Goal: Information Seeking & Learning: Check status

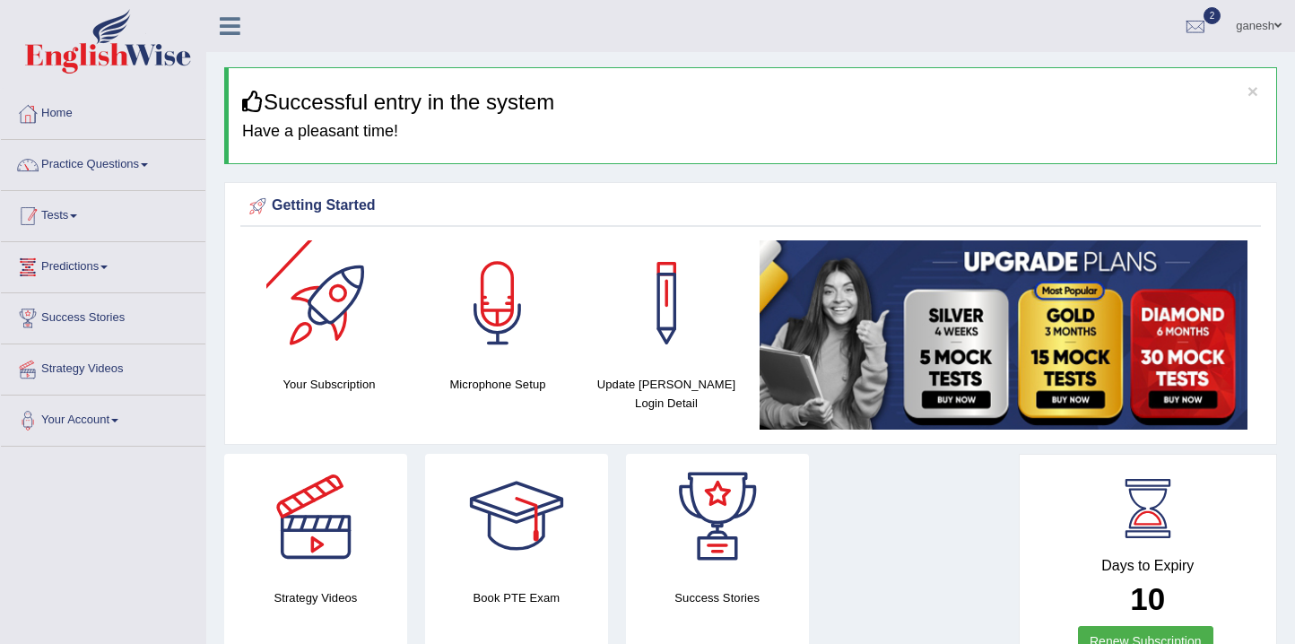
click at [81, 223] on link "Tests" at bounding box center [103, 213] width 204 height 45
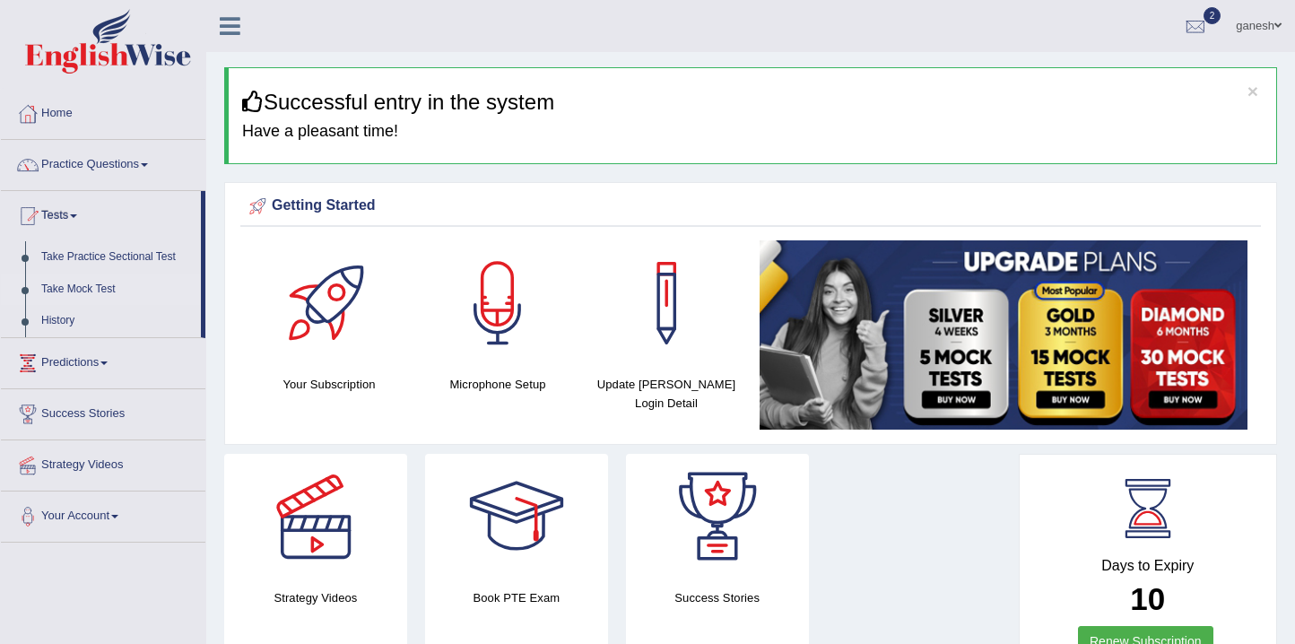
click at [79, 293] on link "Take Mock Test" at bounding box center [117, 290] width 168 height 32
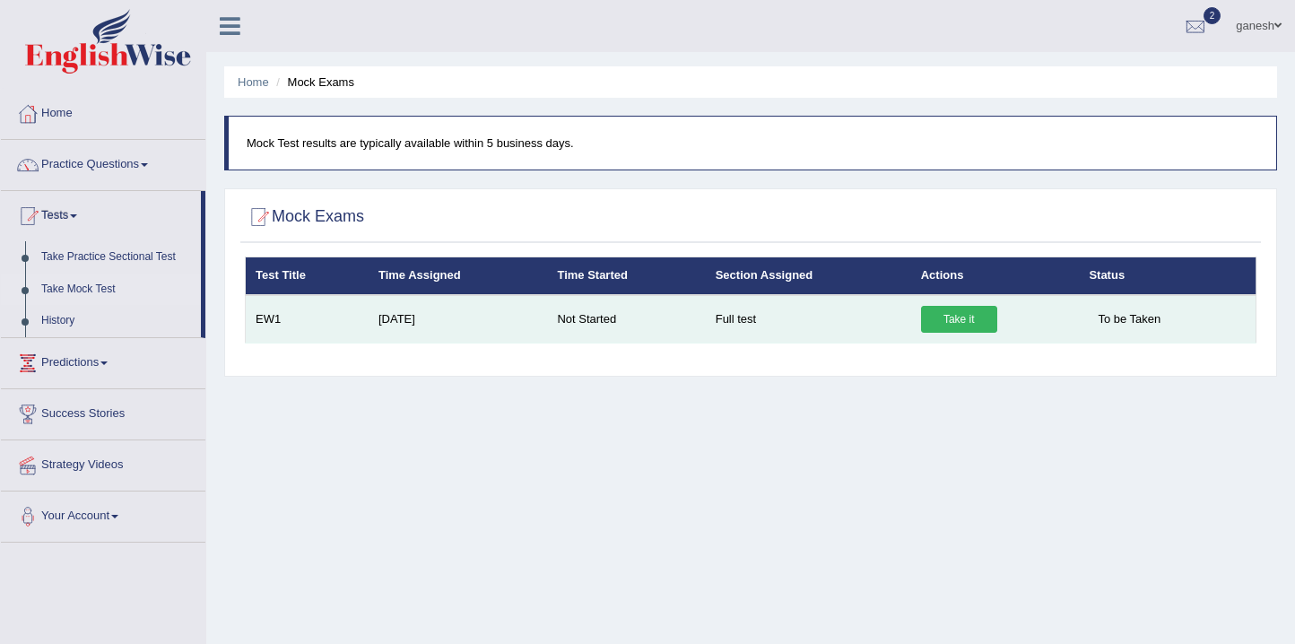
click at [929, 318] on link "Take it" at bounding box center [959, 319] width 76 height 27
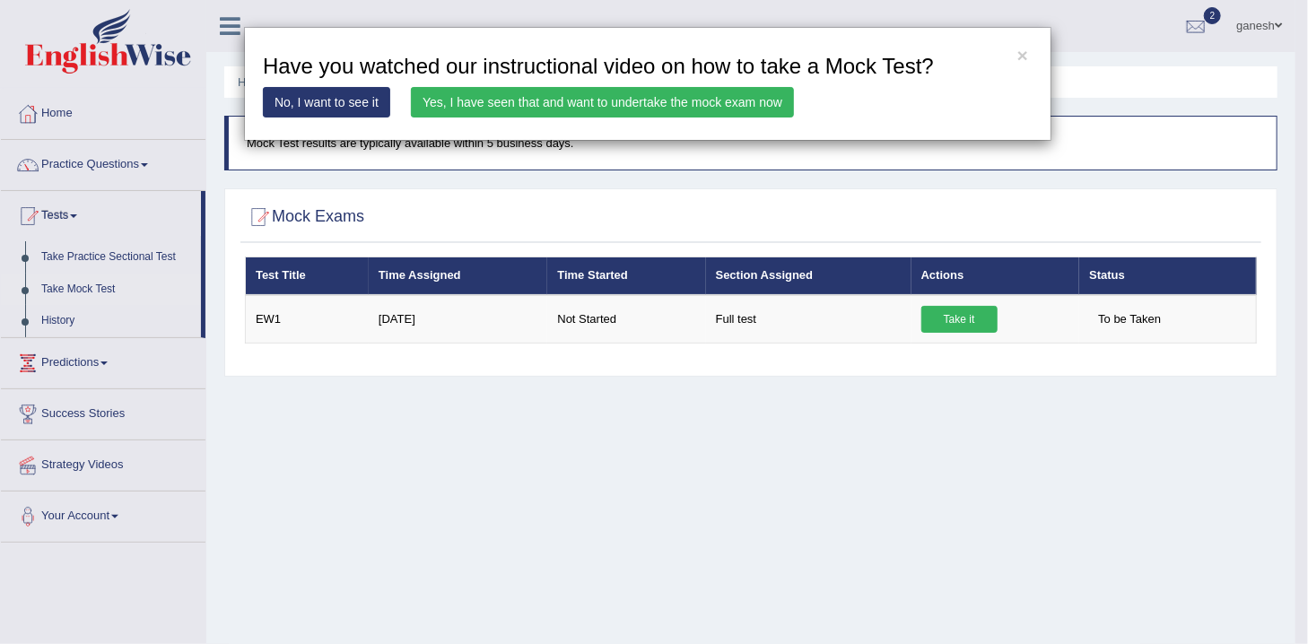
click at [691, 109] on link "Yes, I have seen that and want to undertake the mock exam now" at bounding box center [602, 102] width 383 height 30
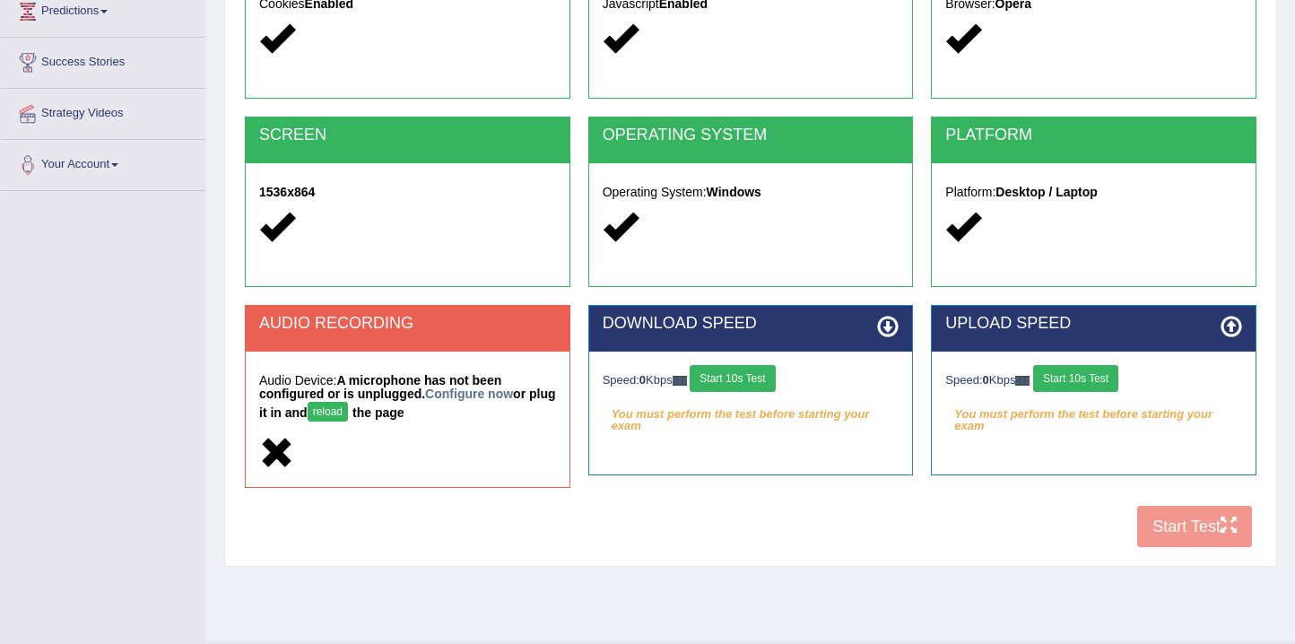
scroll to position [298, 0]
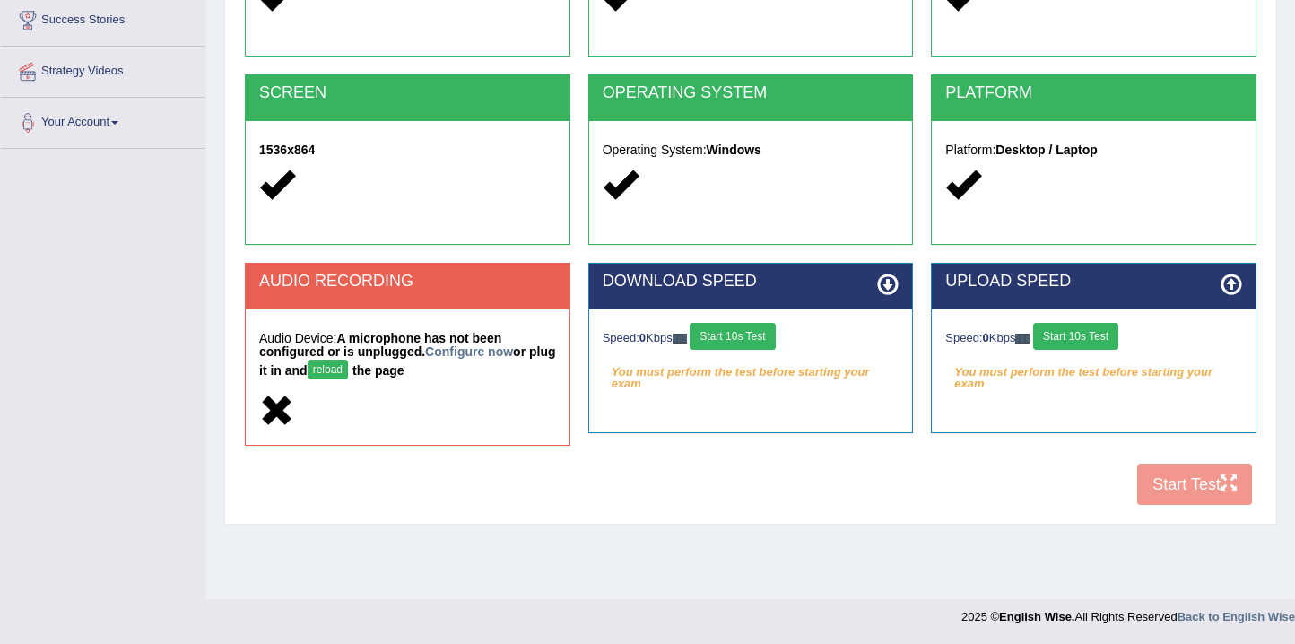
click at [348, 366] on button "reload" at bounding box center [328, 370] width 40 height 20
click at [478, 354] on link "Configure now" at bounding box center [469, 351] width 88 height 14
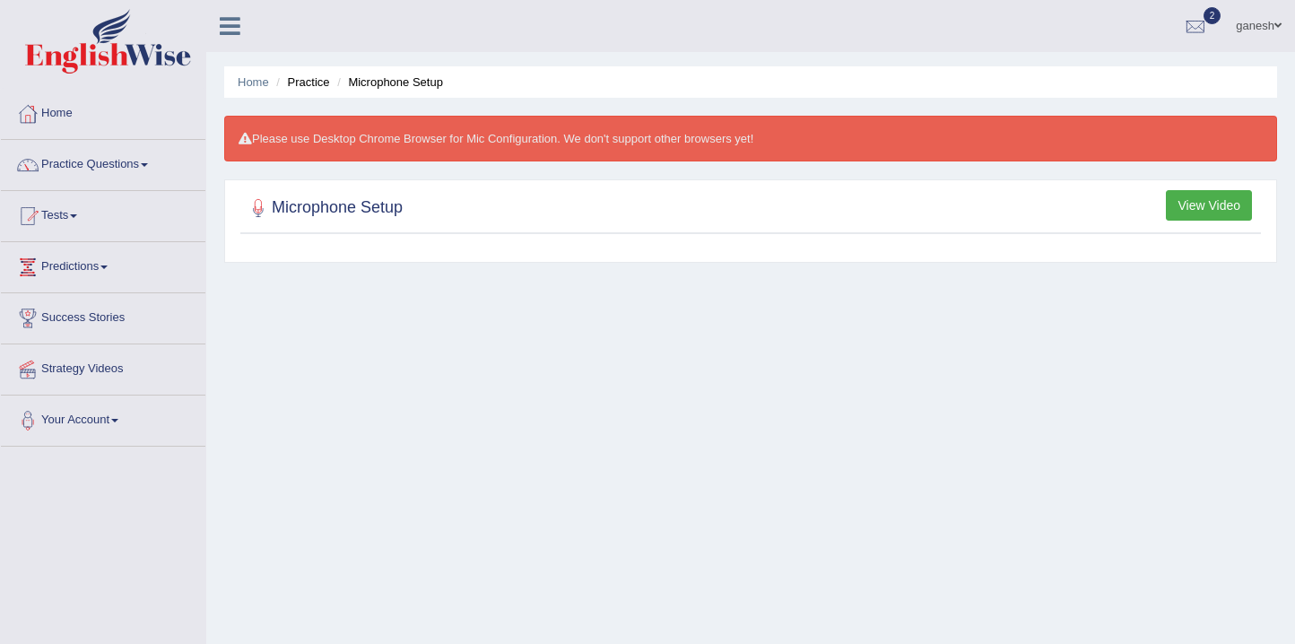
click at [1219, 205] on button "View Video" at bounding box center [1209, 205] width 86 height 30
click at [1214, 205] on button "View Video" at bounding box center [1209, 205] width 86 height 30
click at [1191, 211] on button "View Video" at bounding box center [1209, 205] width 86 height 30
click at [1192, 208] on button "View Video" at bounding box center [1209, 205] width 86 height 30
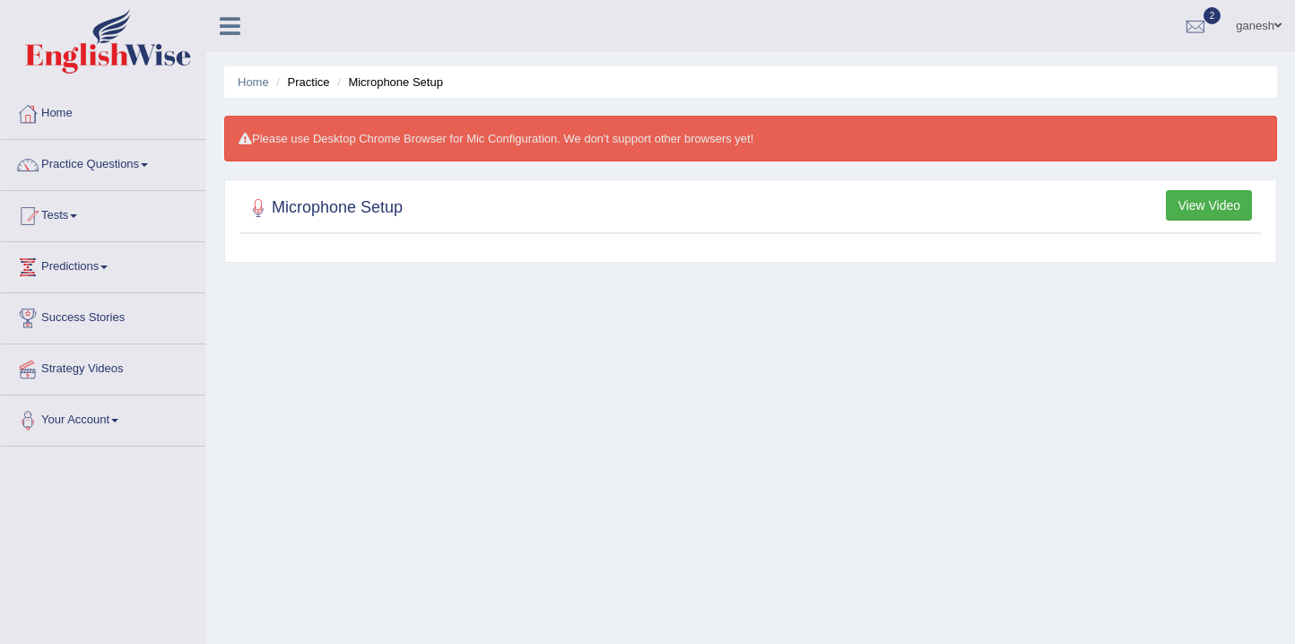
click at [380, 201] on h2 "Microphone Setup" at bounding box center [324, 208] width 158 height 27
drag, startPoint x: 382, startPoint y: 204, endPoint x: 728, endPoint y: 211, distance: 346.3
click at [382, 205] on h2 "Microphone Setup" at bounding box center [324, 208] width 158 height 27
click at [1185, 198] on button "View Video" at bounding box center [1209, 205] width 86 height 30
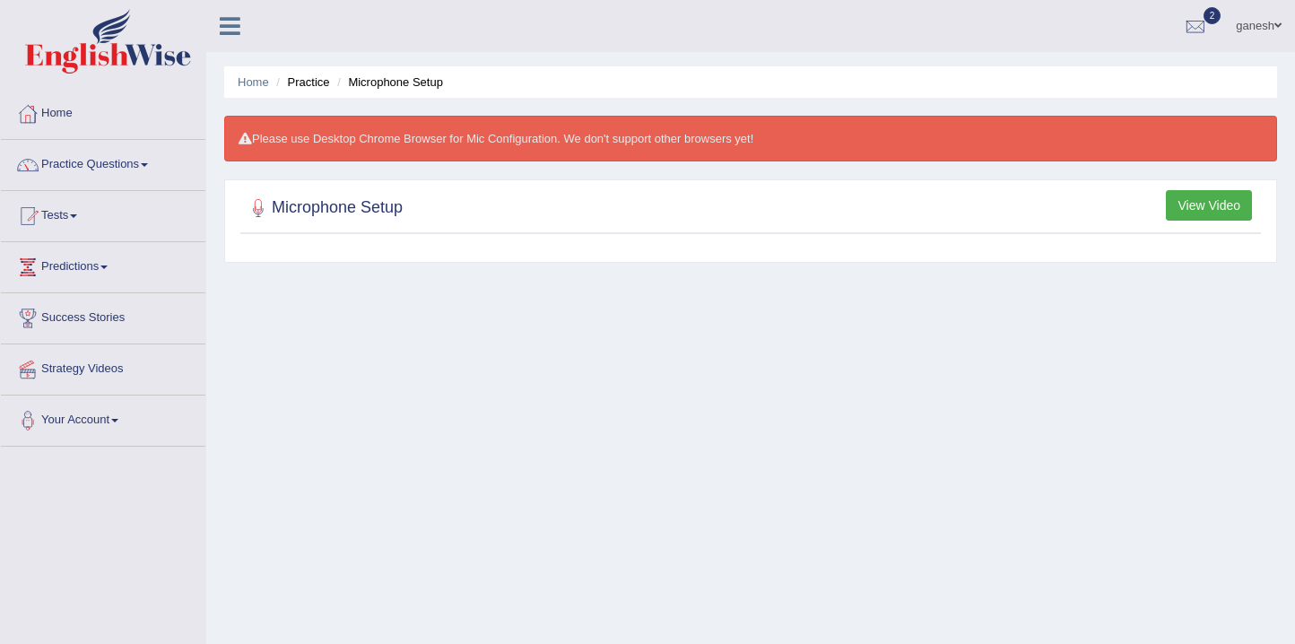
click at [1186, 198] on button "View Video" at bounding box center [1209, 205] width 86 height 30
click at [1188, 198] on button "View Video" at bounding box center [1209, 205] width 86 height 30
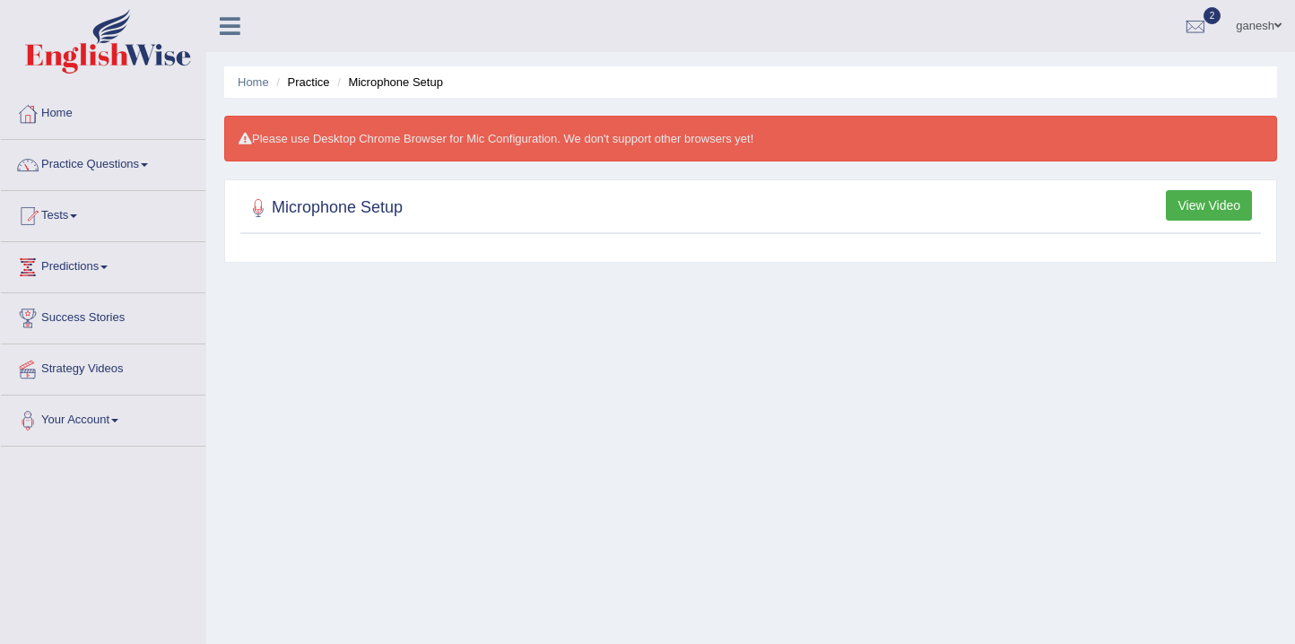
click at [1188, 198] on button "View Video" at bounding box center [1209, 205] width 86 height 30
click at [1194, 196] on button "View Video" at bounding box center [1209, 205] width 86 height 30
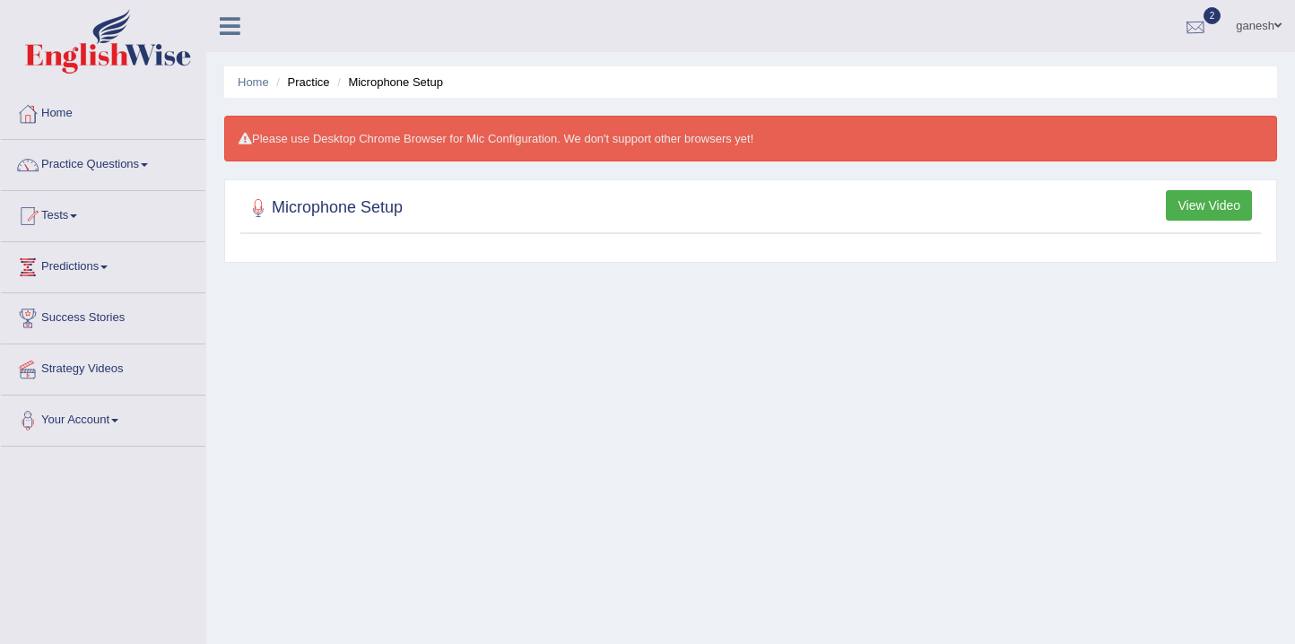
click at [1185, 30] on div at bounding box center [1195, 26] width 27 height 27
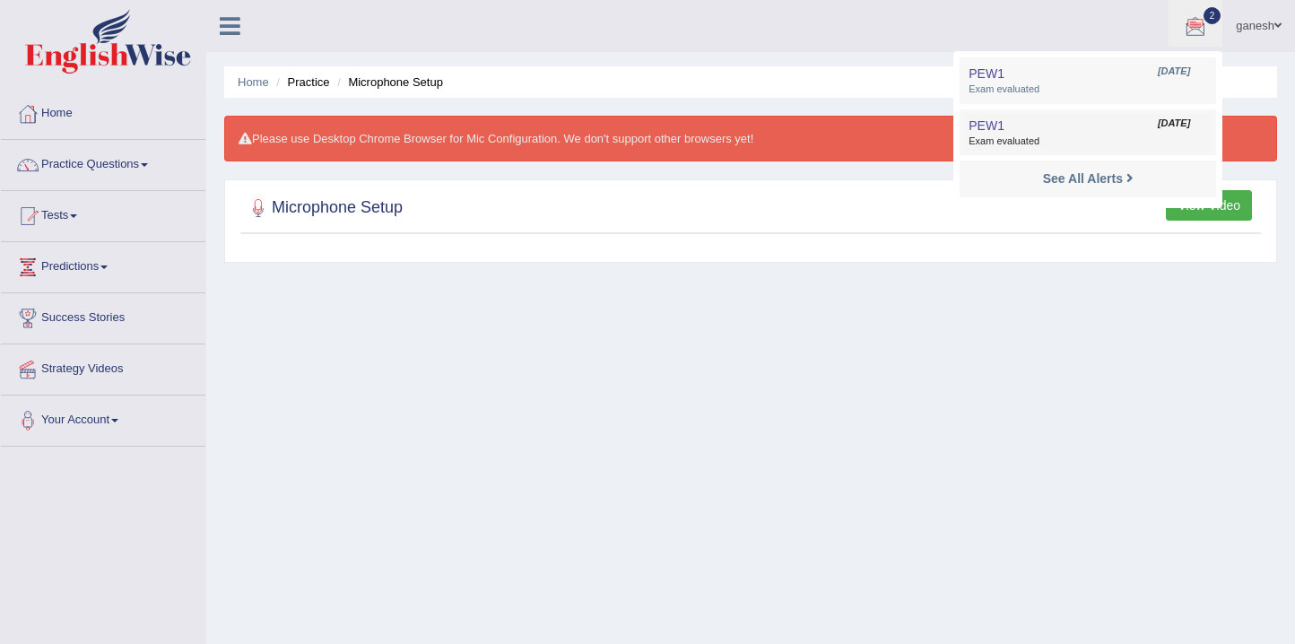
click at [1086, 135] on span "Exam evaluated" at bounding box center [1088, 142] width 239 height 14
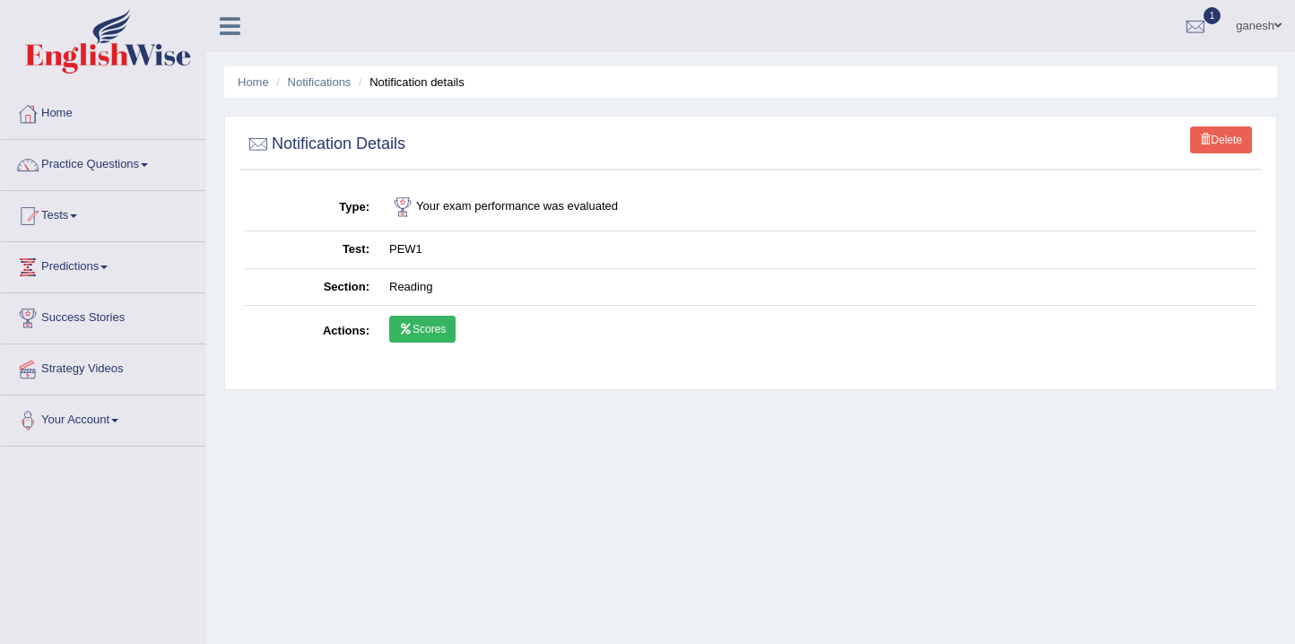
click at [419, 328] on link "Scores" at bounding box center [422, 329] width 66 height 27
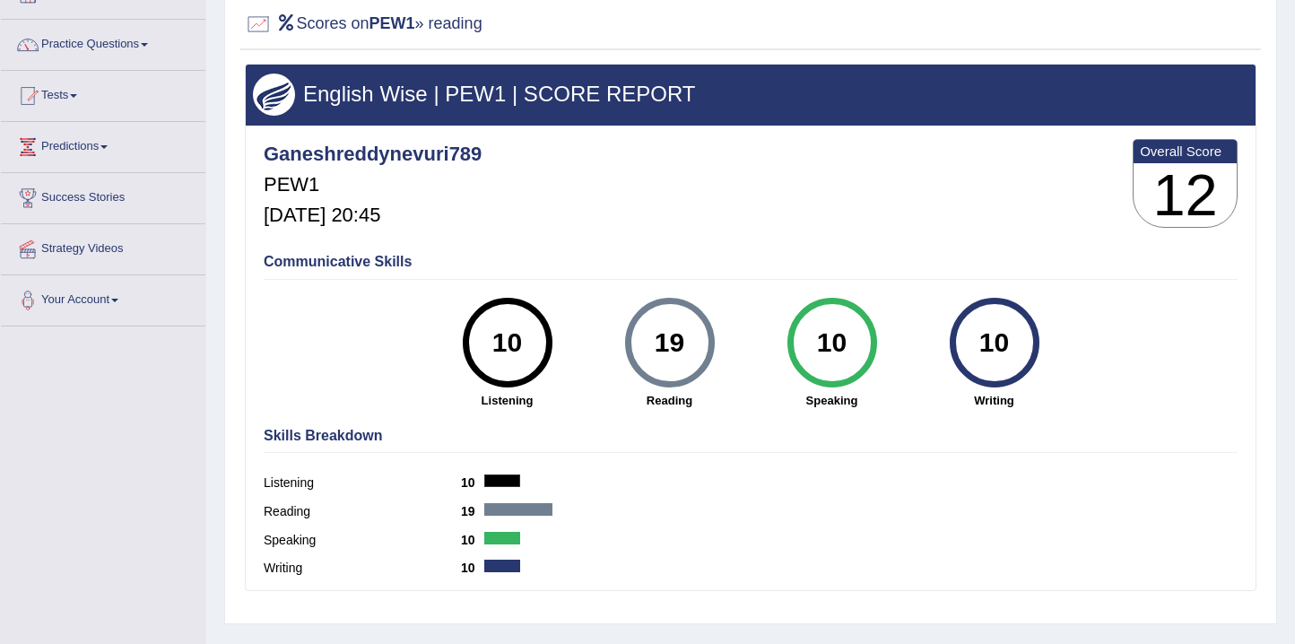
scroll to position [90, 0]
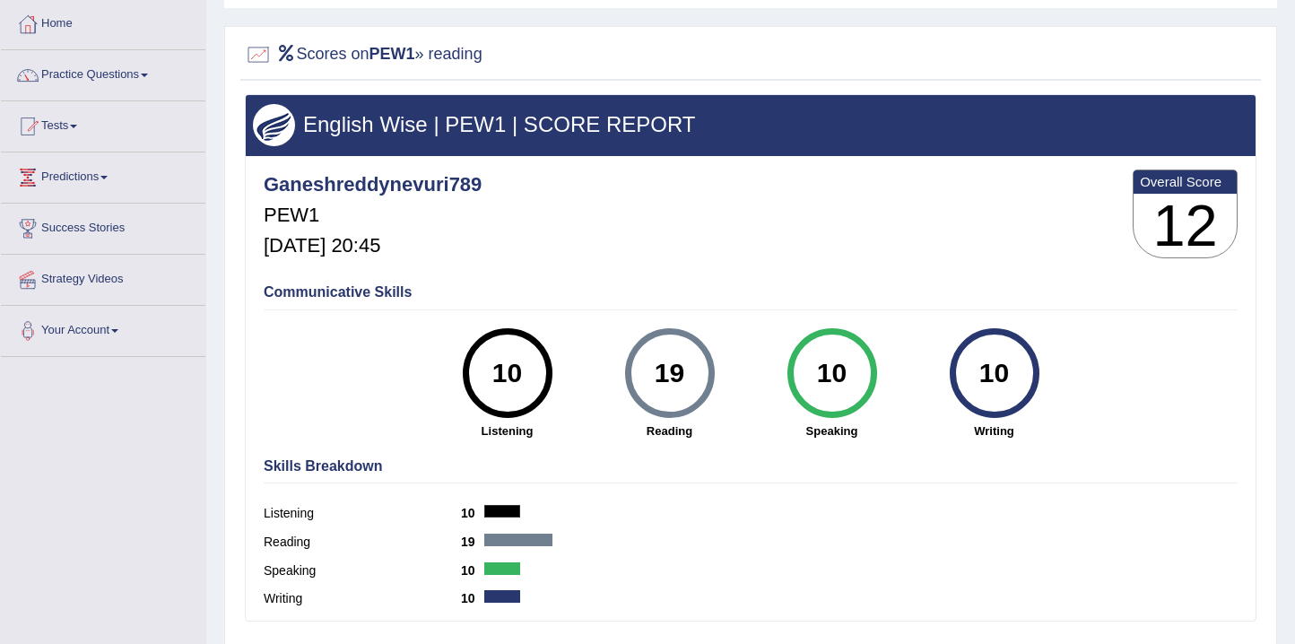
click at [497, 545] on div "Reading 19" at bounding box center [751, 544] width 974 height 29
drag, startPoint x: 266, startPoint y: 540, endPoint x: 291, endPoint y: 525, distance: 28.6
click at [278, 536] on label "Reading" at bounding box center [362, 542] width 197 height 19
click at [347, 374] on div "Communicative Skills 10 Listening 19 Reading 10 Speaking 10 Writing" at bounding box center [750, 360] width 983 height 170
click at [358, 469] on h4 "Skills Breakdown" at bounding box center [751, 466] width 974 height 16
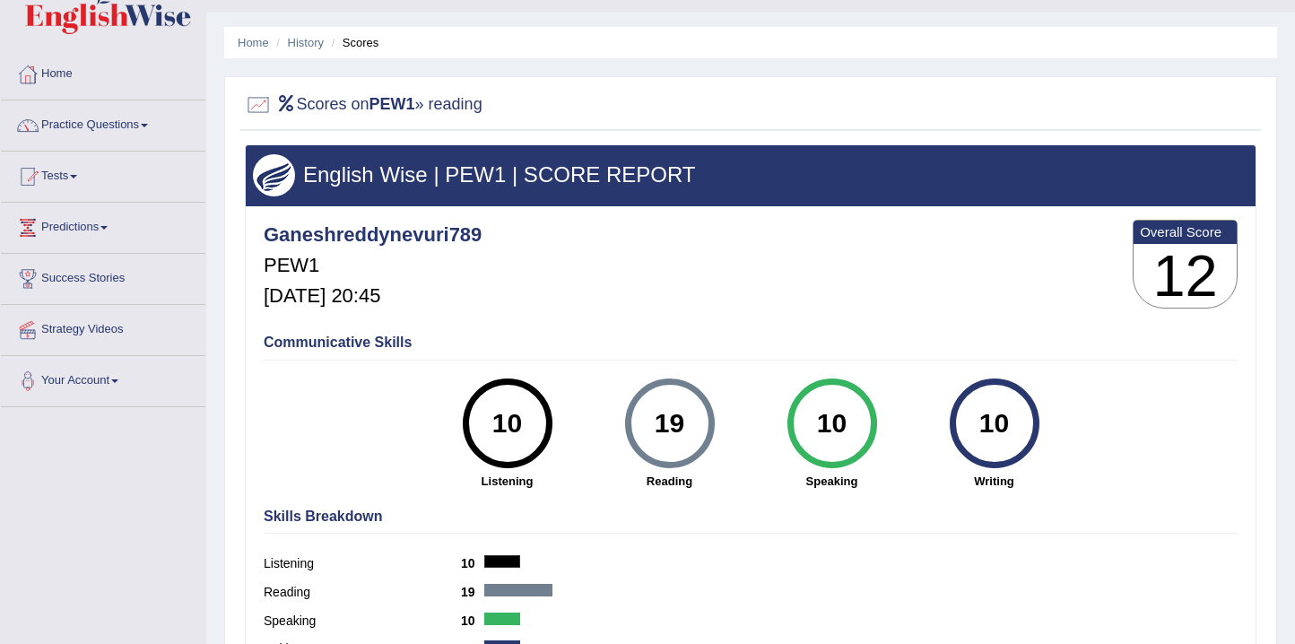
scroll to position [0, 0]
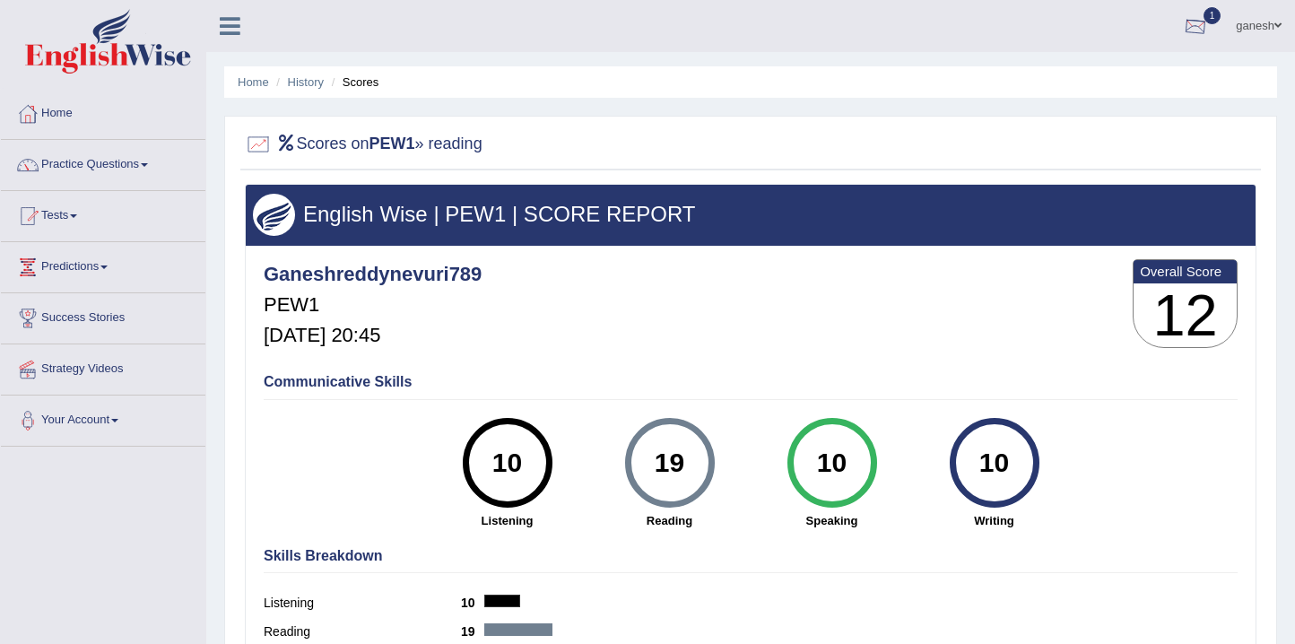
click at [1183, 22] on div at bounding box center [1195, 26] width 27 height 27
click at [1128, 68] on link "PEW1 Oct 12, 2025 Exam evaluated" at bounding box center [1088, 81] width 248 height 38
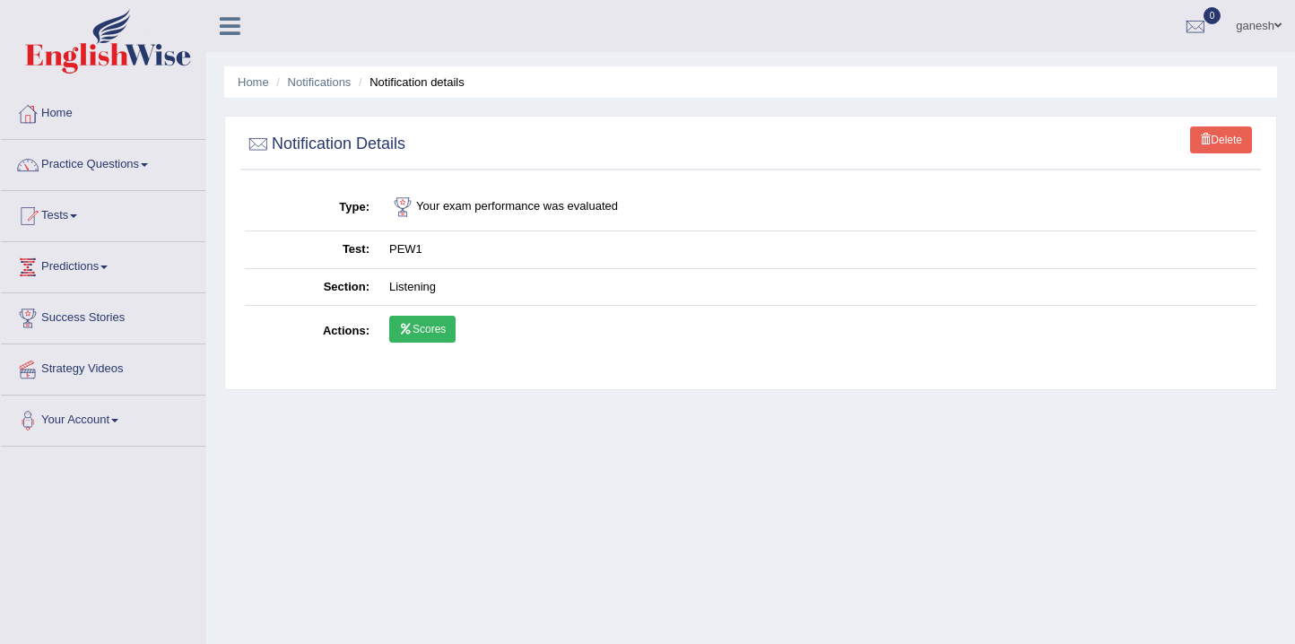
click at [445, 318] on link "Scores" at bounding box center [422, 329] width 66 height 27
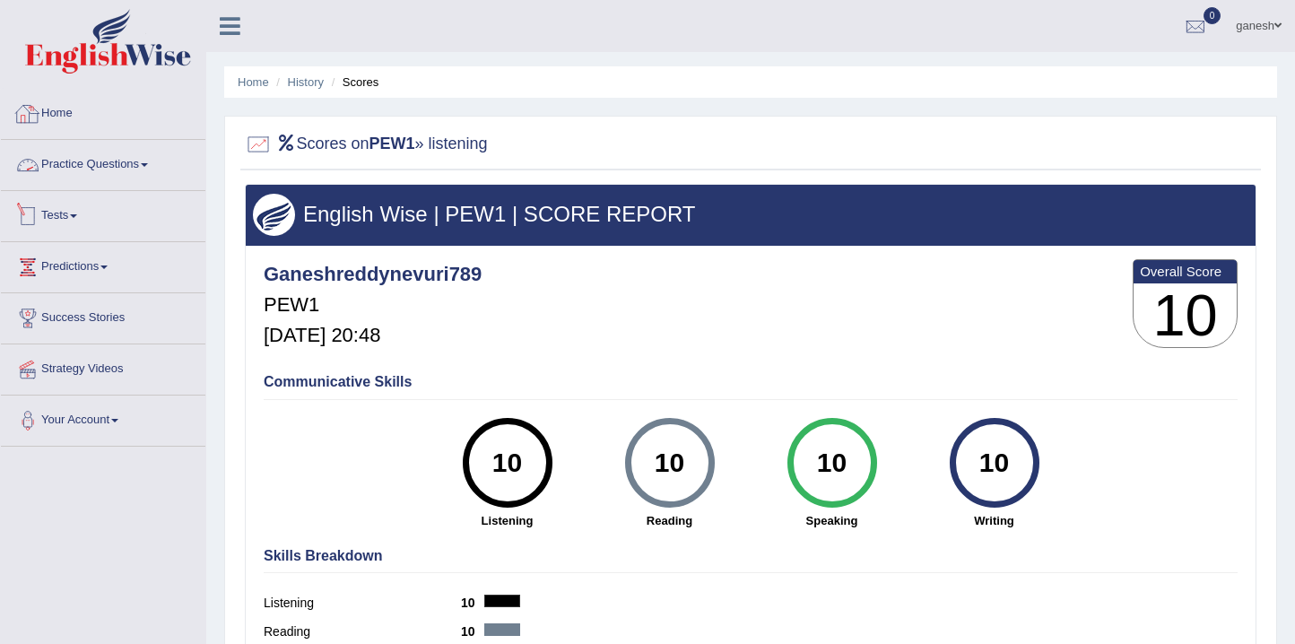
click at [76, 214] on span at bounding box center [73, 216] width 7 height 4
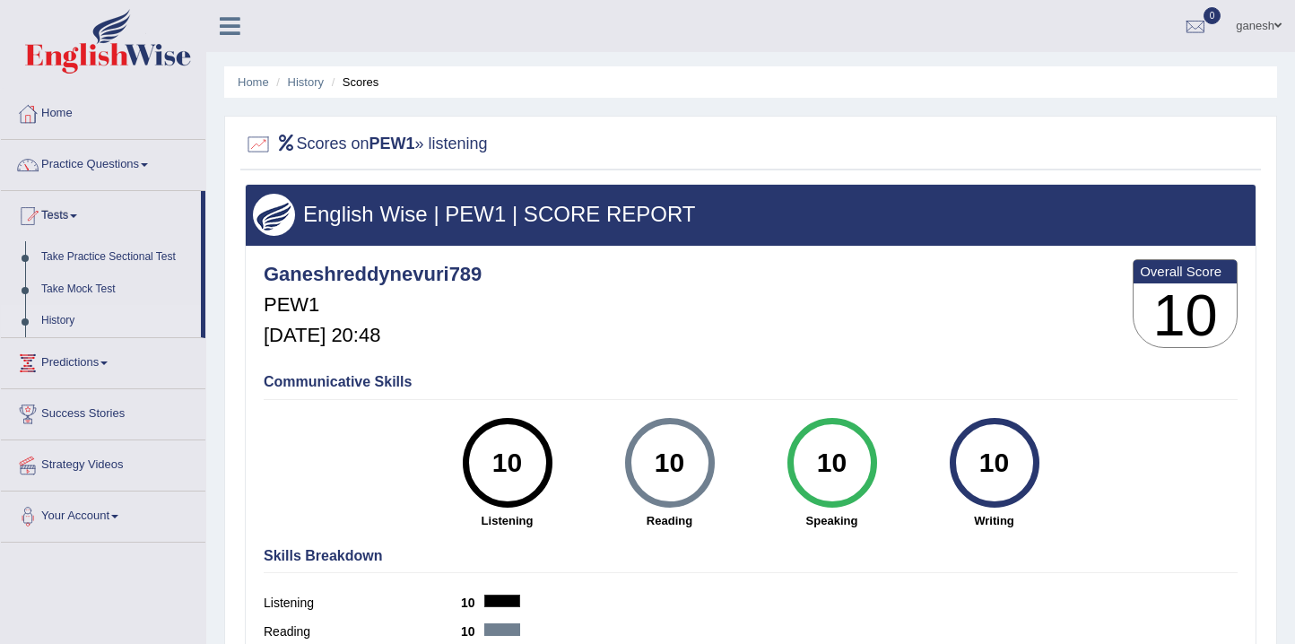
click at [63, 322] on link "History" at bounding box center [117, 321] width 168 height 32
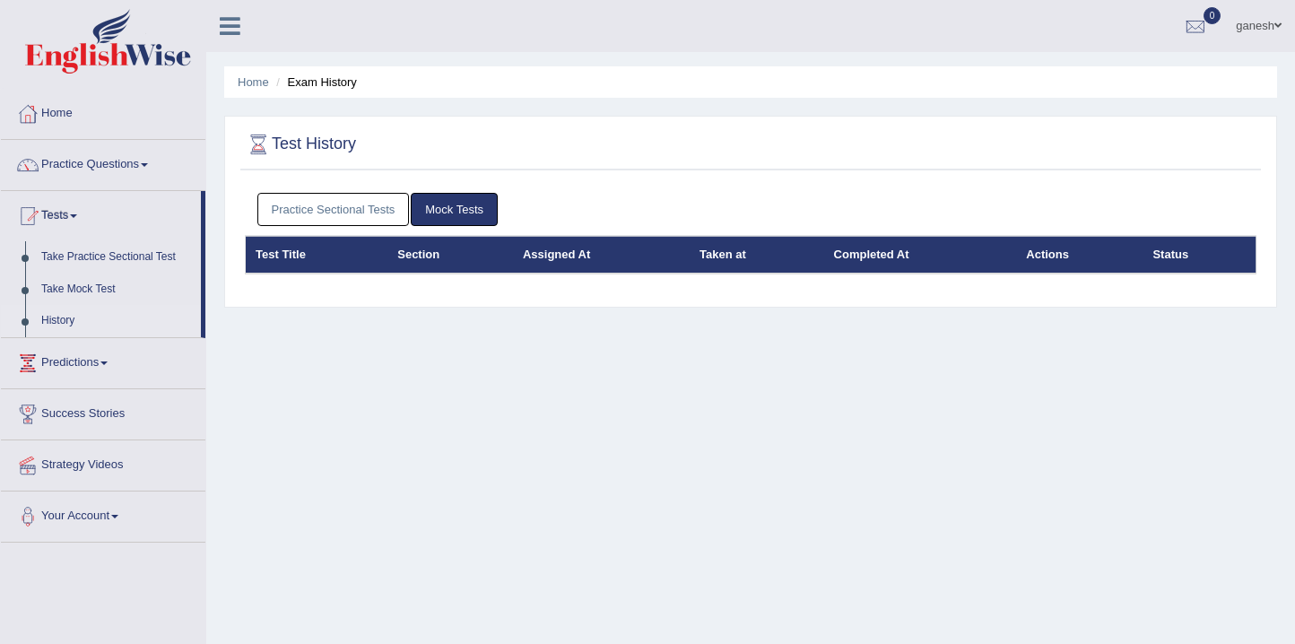
click at [575, 252] on th "Assigned At" at bounding box center [601, 255] width 177 height 38
click at [370, 208] on link "Practice Sectional Tests" at bounding box center [333, 209] width 152 height 33
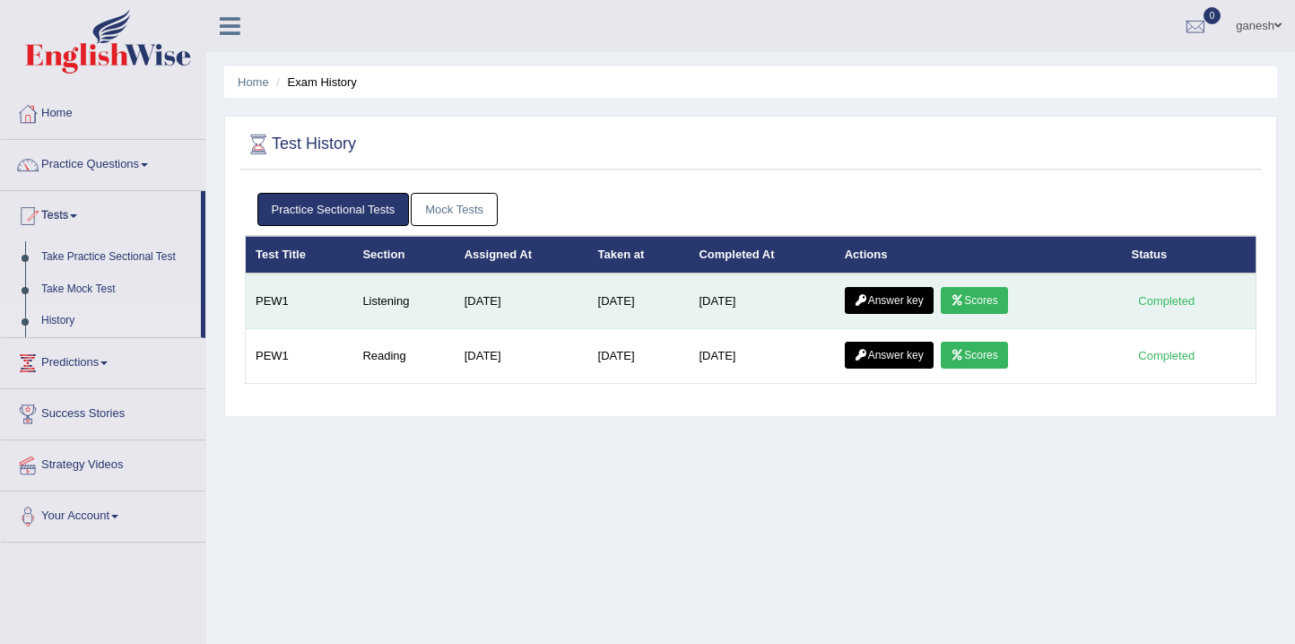
click at [989, 293] on link "Scores" at bounding box center [974, 300] width 66 height 27
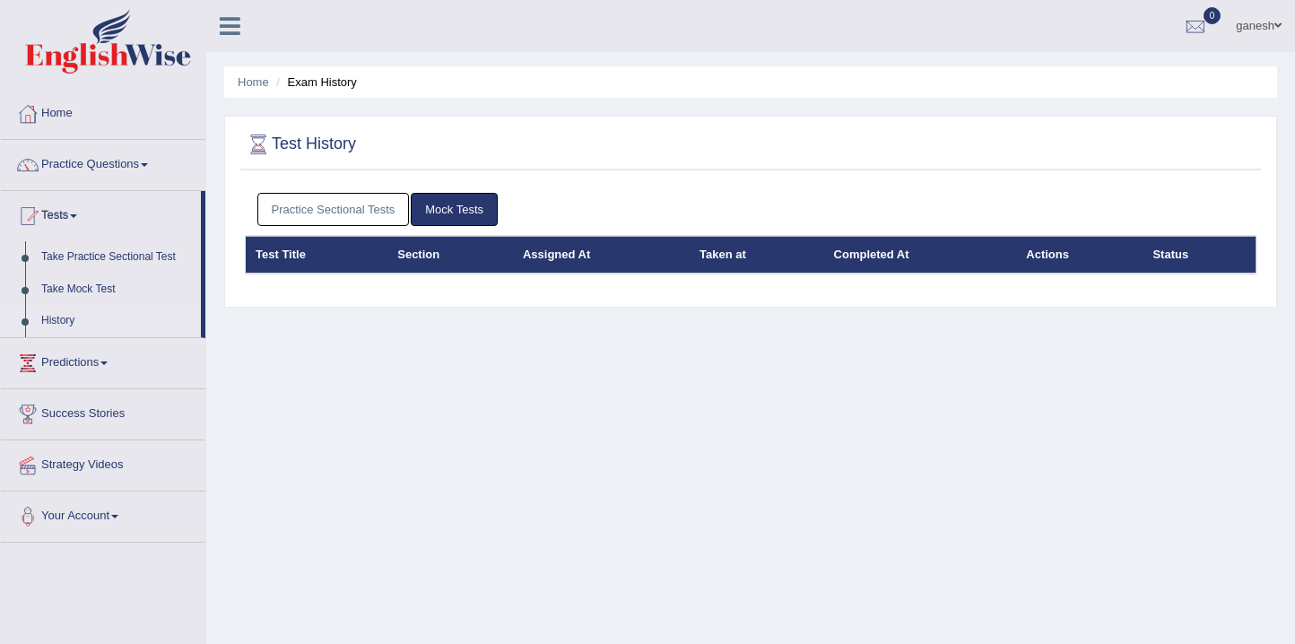
click at [324, 208] on link "Practice Sectional Tests" at bounding box center [333, 209] width 152 height 33
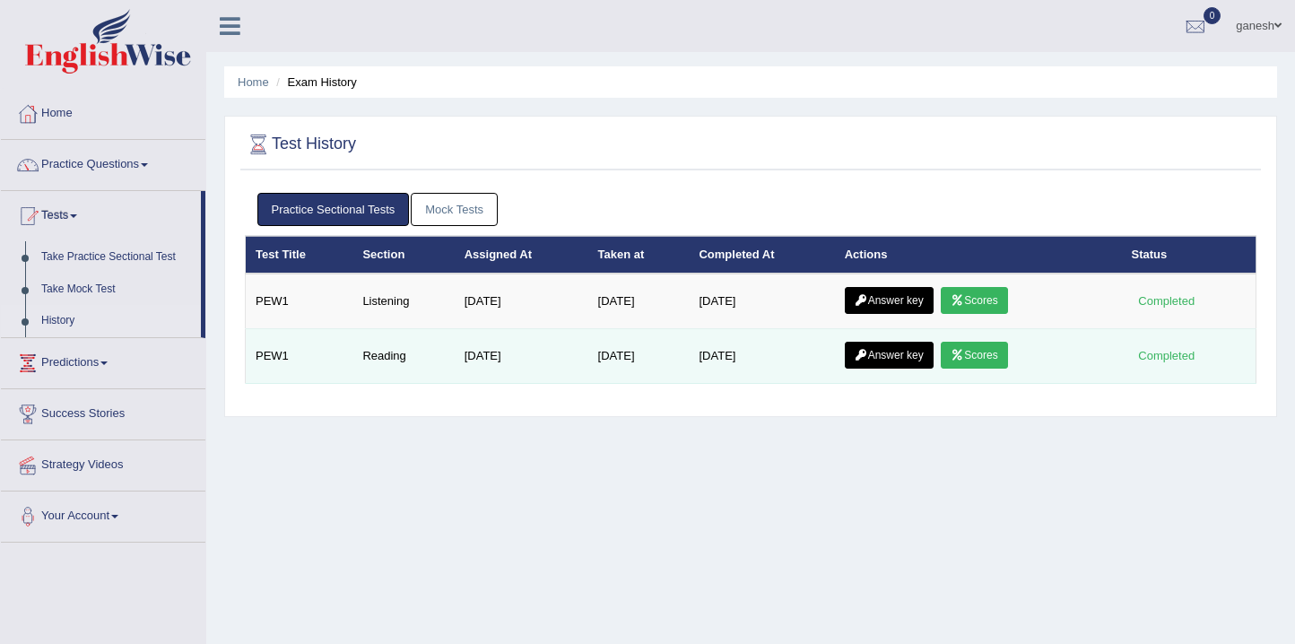
click at [964, 351] on icon at bounding box center [957, 355] width 13 height 11
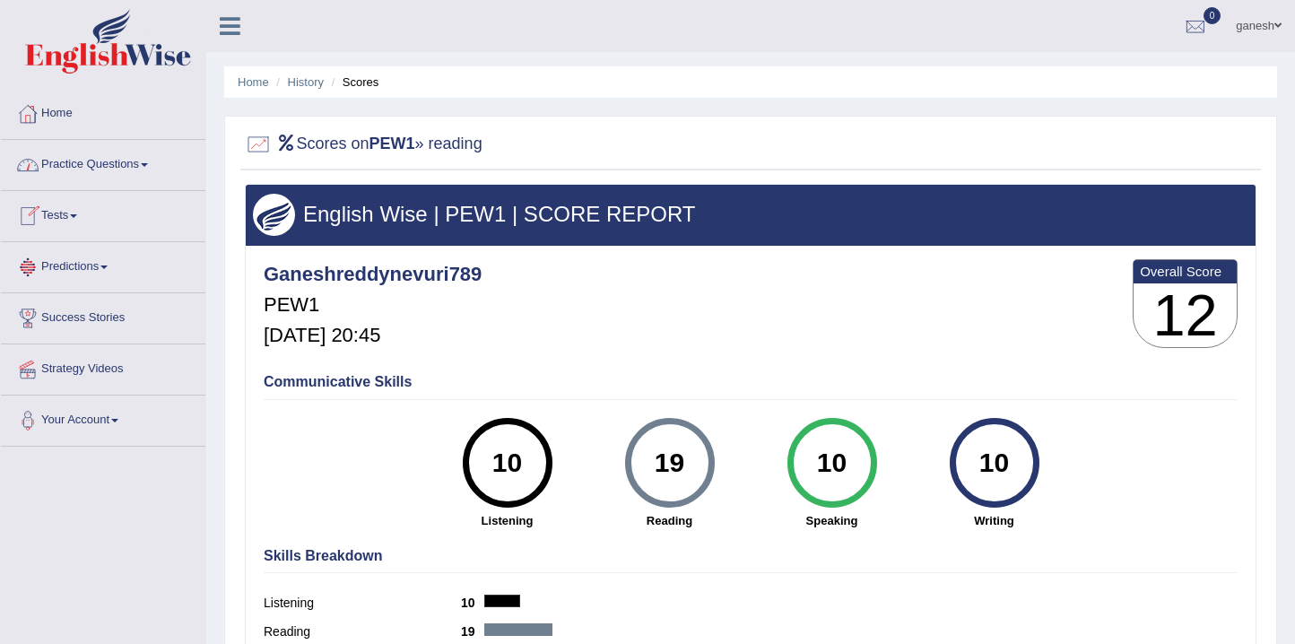
click at [72, 219] on link "Tests" at bounding box center [103, 213] width 204 height 45
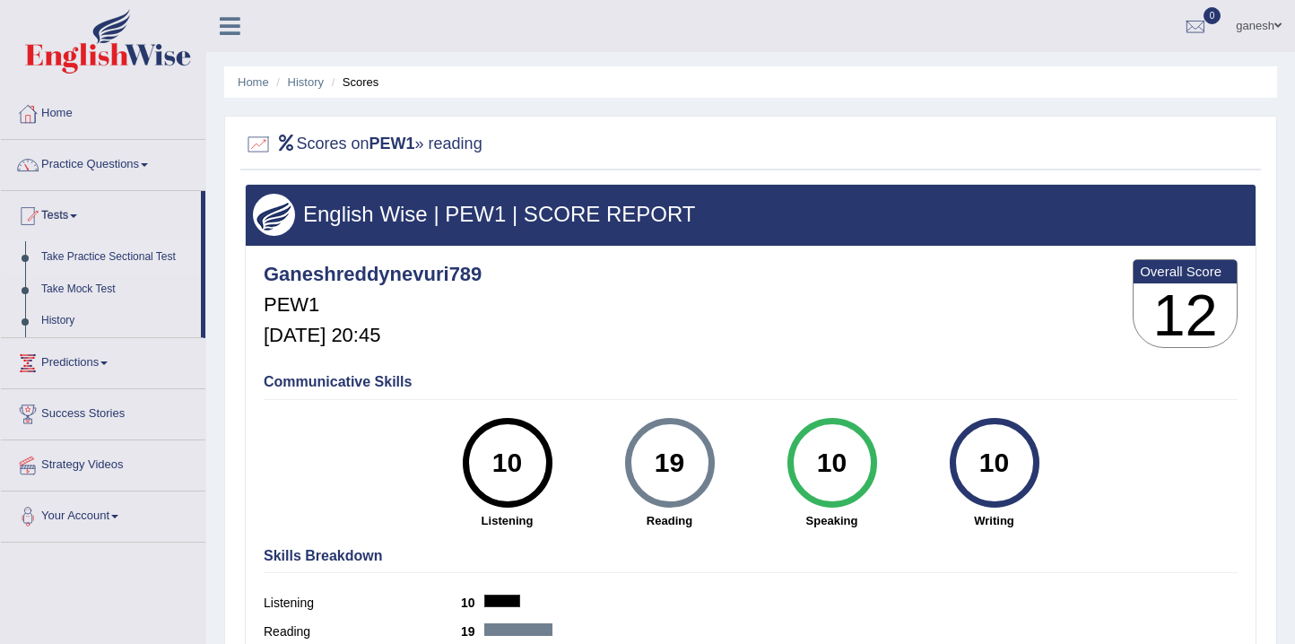
click at [90, 253] on link "Take Practice Sectional Test" at bounding box center [117, 257] width 168 height 32
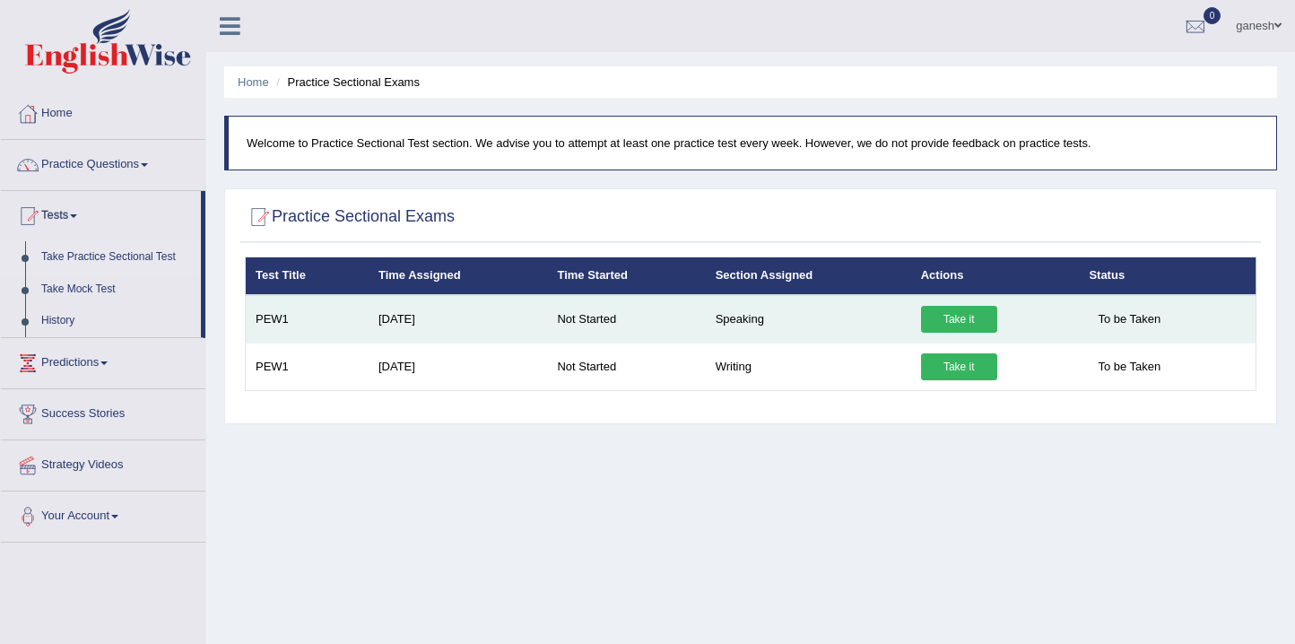
click at [969, 315] on link "Take it" at bounding box center [959, 319] width 76 height 27
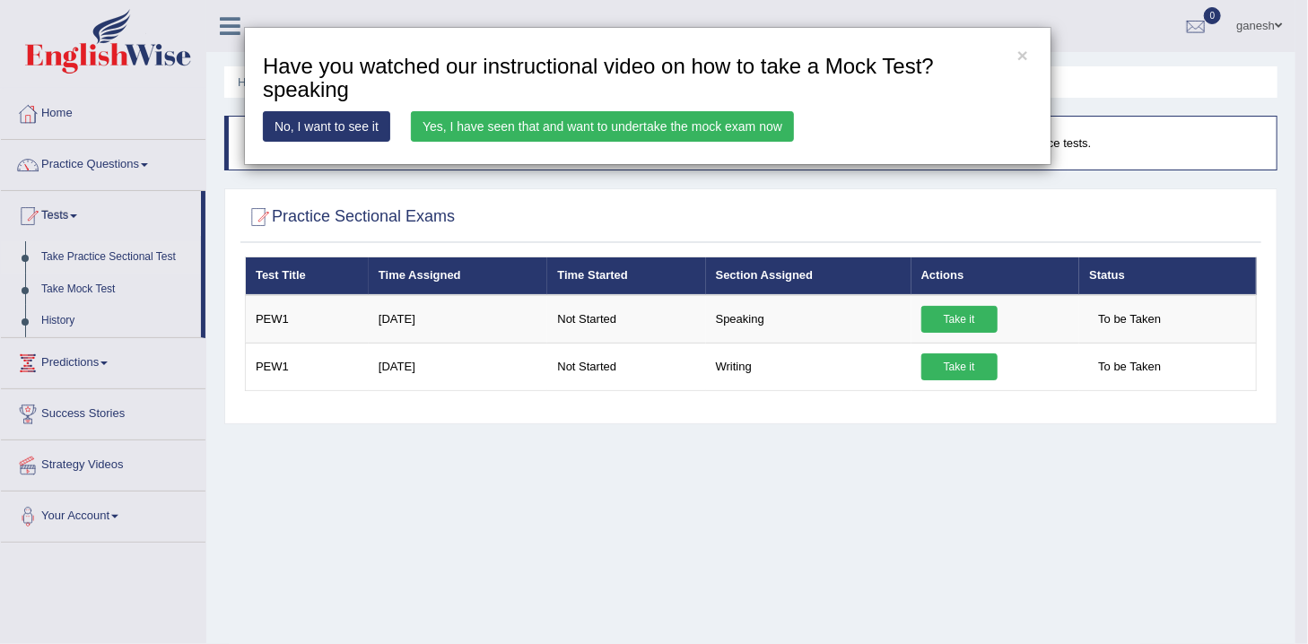
click at [771, 117] on link "Yes, I have seen that and want to undertake the mock exam now" at bounding box center [602, 126] width 383 height 30
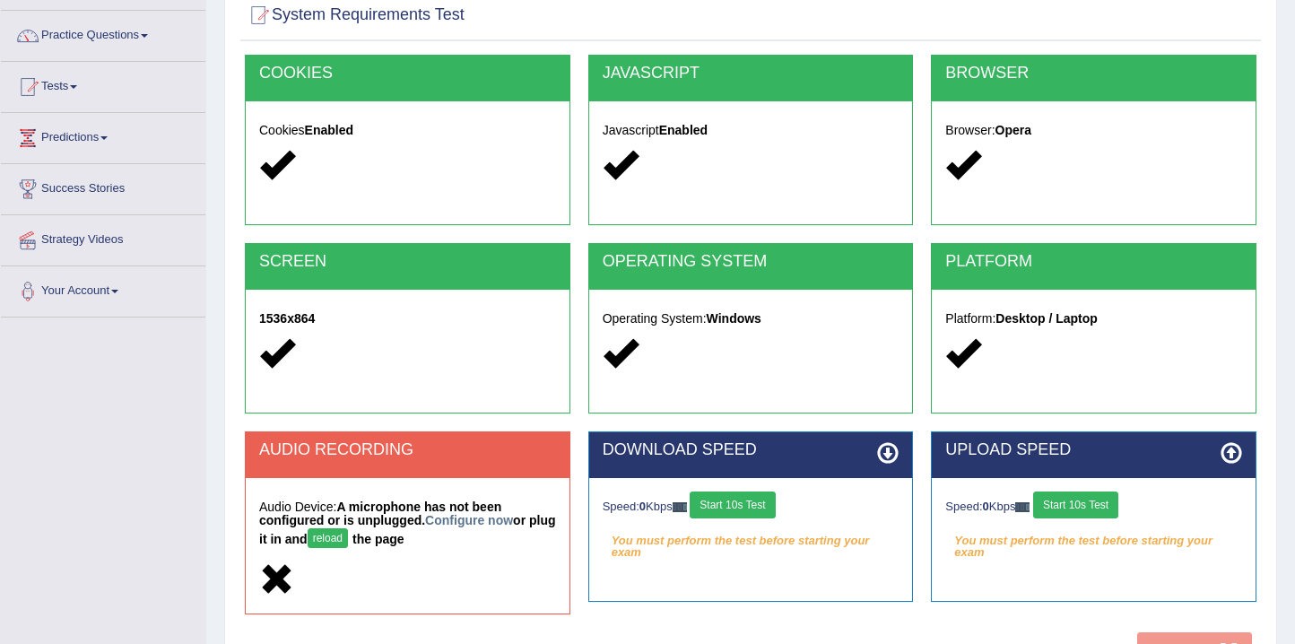
scroll to position [298, 0]
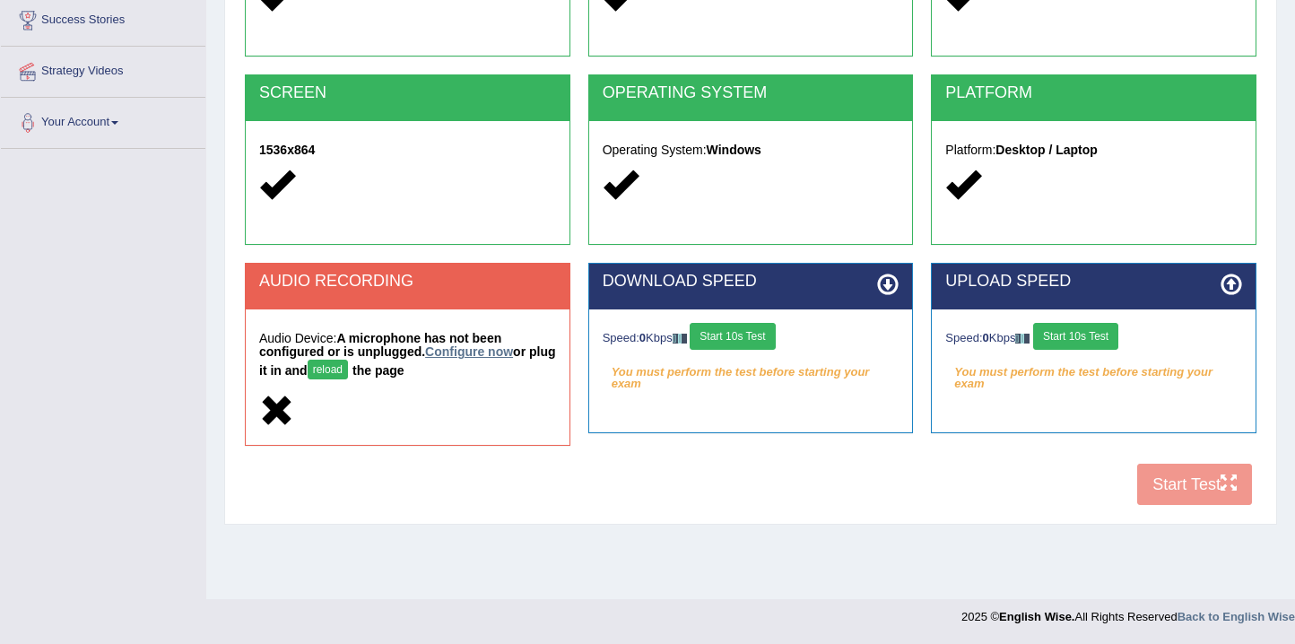
click at [458, 352] on link "Configure now" at bounding box center [469, 351] width 88 height 14
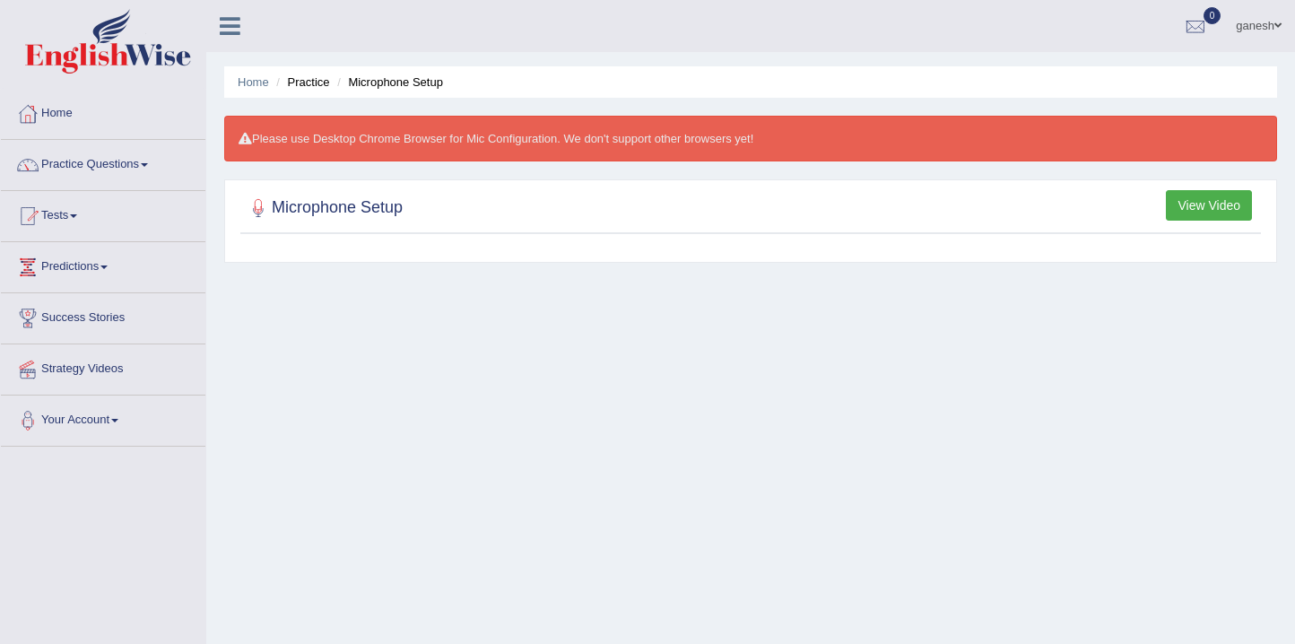
click at [1235, 206] on button "View Video" at bounding box center [1209, 205] width 86 height 30
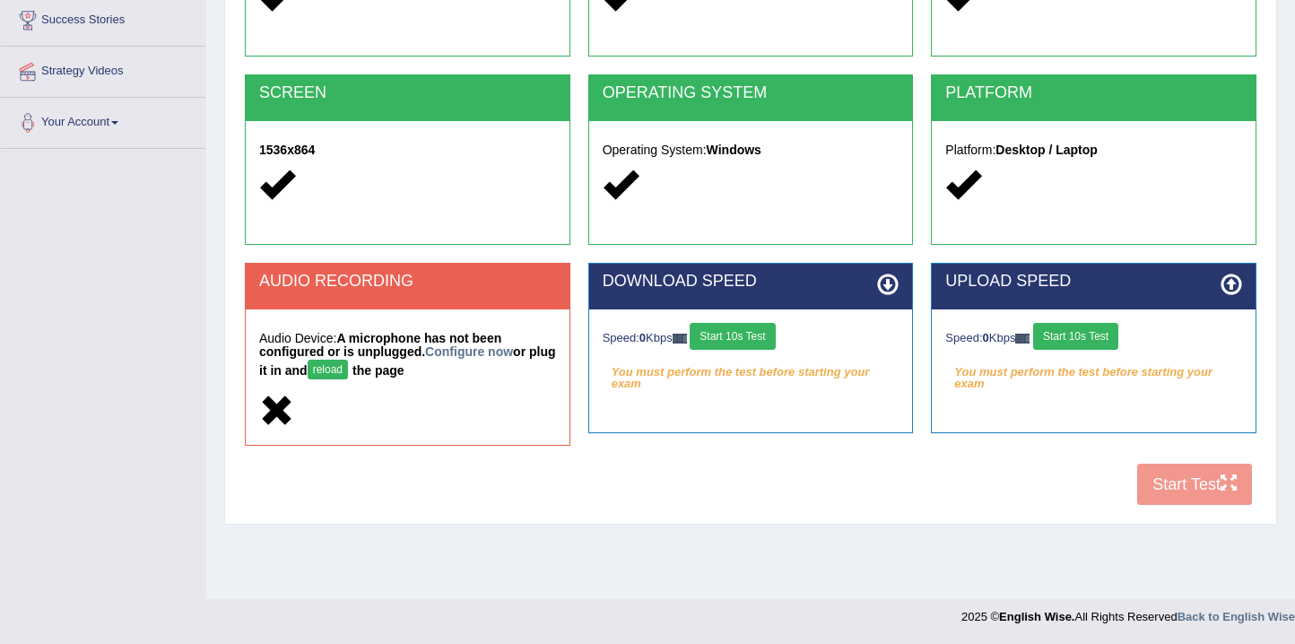
click at [1110, 336] on button "Start 10s Test" at bounding box center [1075, 336] width 85 height 27
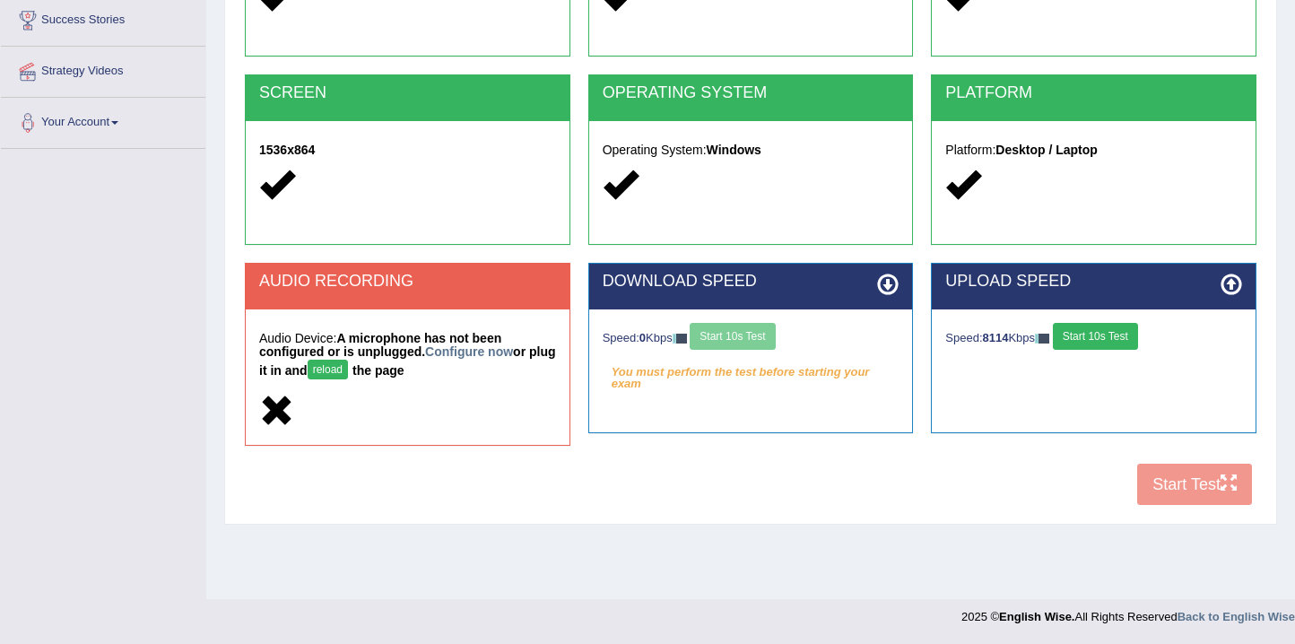
click at [746, 329] on div "Speed: 0 Kbps Start 10s Test" at bounding box center [751, 338] width 297 height 31
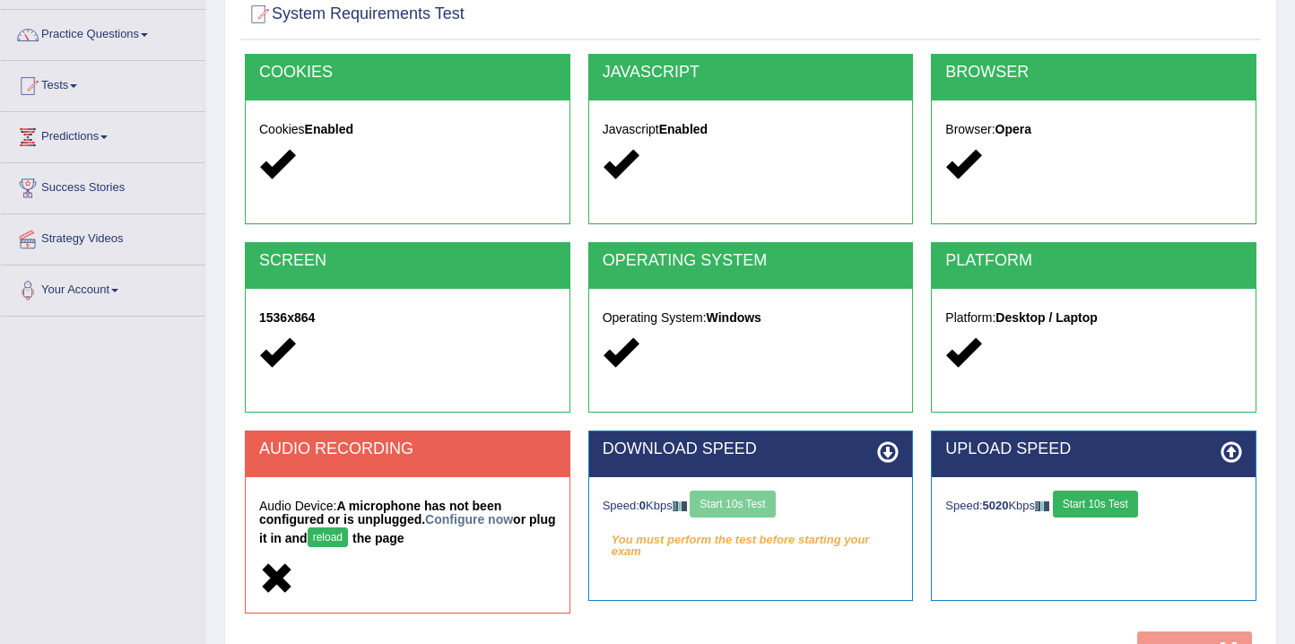
scroll to position [208, 0]
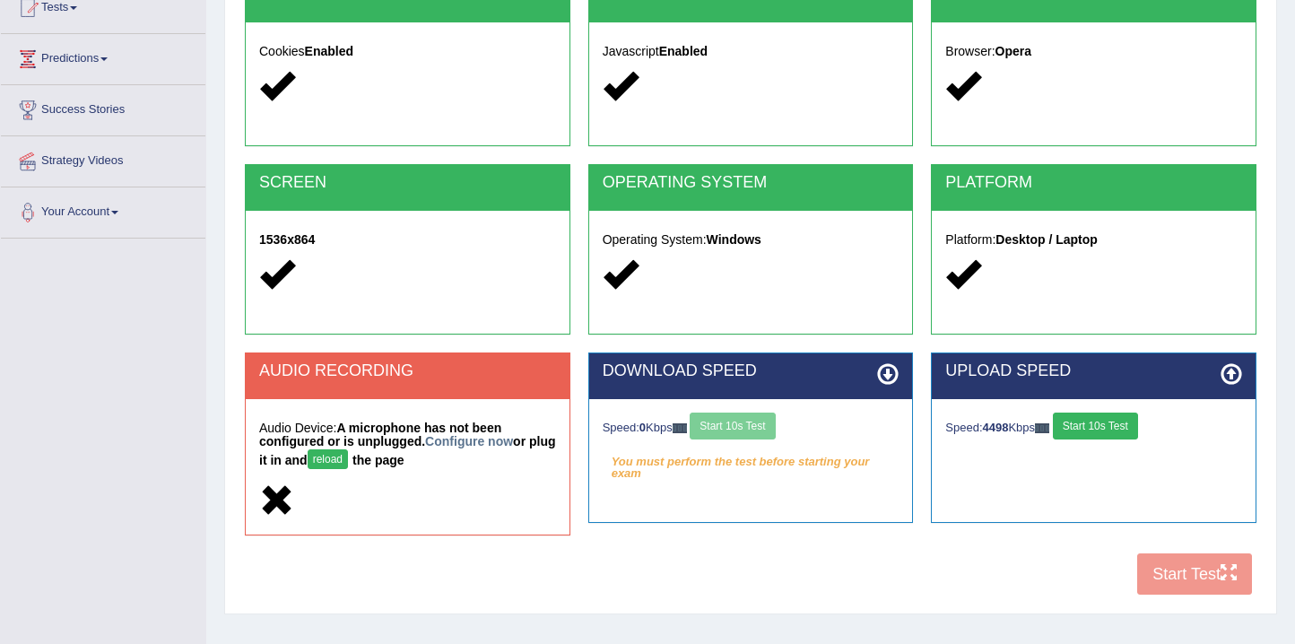
click at [1083, 431] on button "Start 10s Test" at bounding box center [1095, 426] width 85 height 27
click at [734, 421] on button "Start 10s Test" at bounding box center [732, 426] width 85 height 27
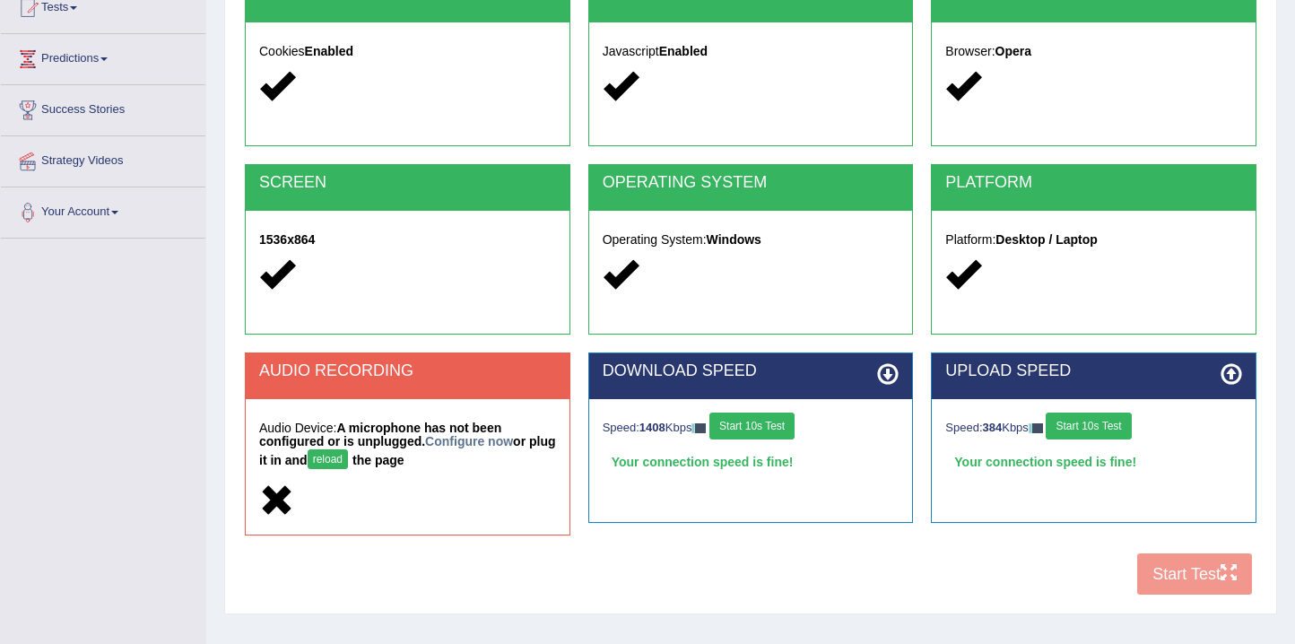
click at [1172, 579] on div "COOKIES Cookies Enabled JAVASCRIPT Javascript Enabled BROWSER Browser: Opera SC…" at bounding box center [750, 290] width 1021 height 629
click at [1177, 571] on div "COOKIES Cookies Enabled JAVASCRIPT Javascript Enabled BROWSER Browser: Opera SC…" at bounding box center [750, 290] width 1021 height 629
click at [928, 554] on div "COOKIES Cookies Enabled JAVASCRIPT Javascript Enabled BROWSER Browser: Opera SC…" at bounding box center [750, 290] width 1021 height 629
click at [280, 492] on icon at bounding box center [276, 500] width 35 height 35
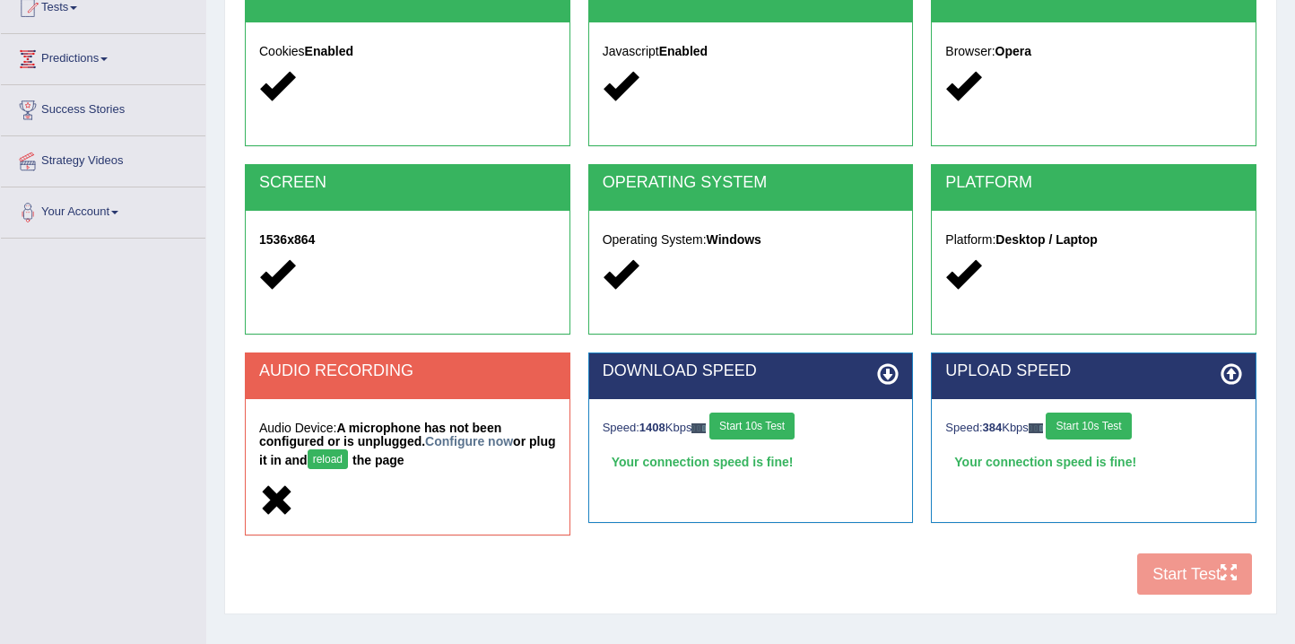
click at [348, 453] on button "reload" at bounding box center [328, 459] width 40 height 20
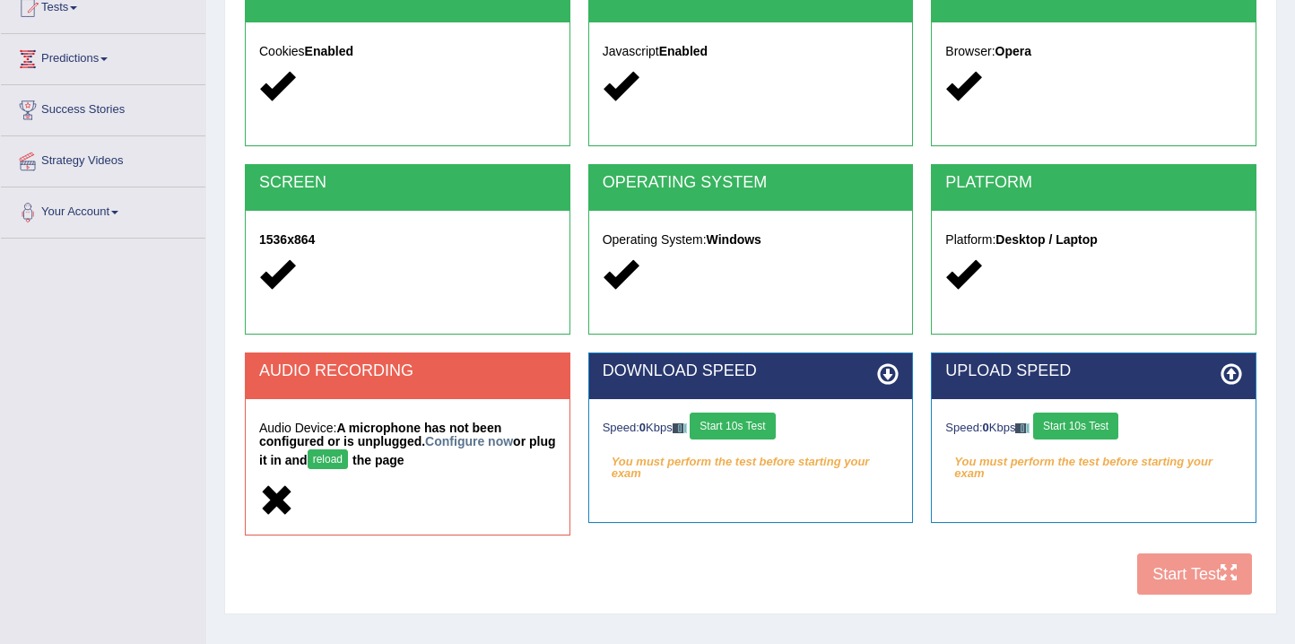
click at [348, 455] on button "reload" at bounding box center [328, 459] width 40 height 20
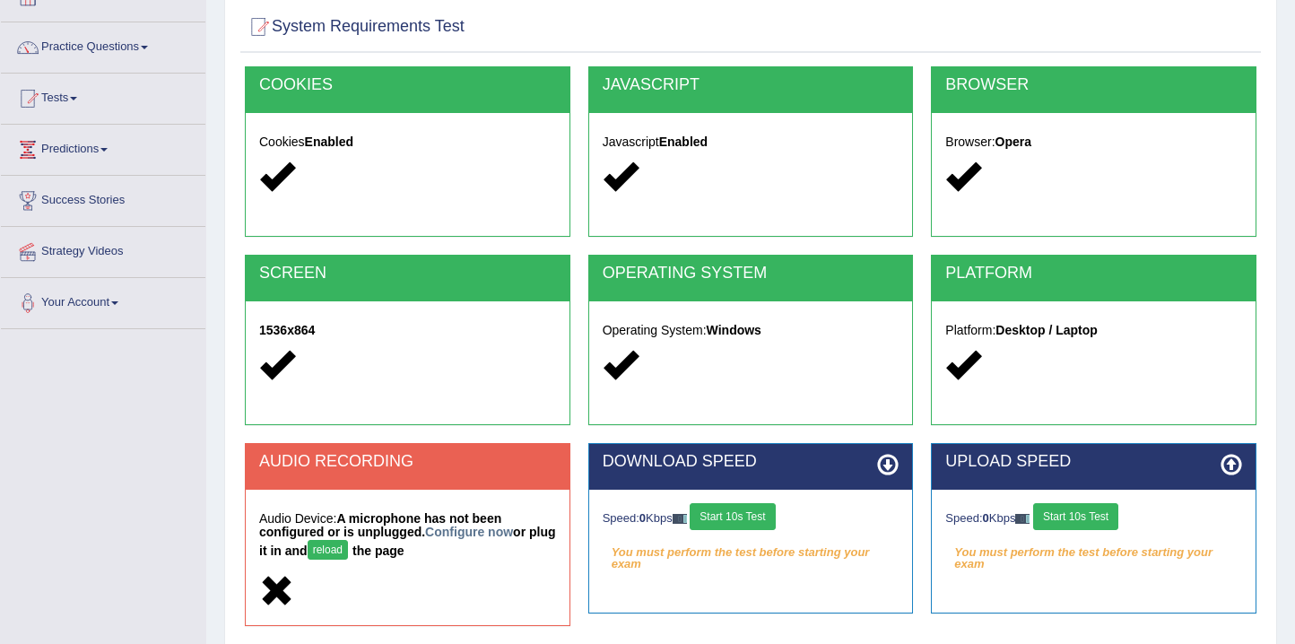
scroll to position [298, 0]
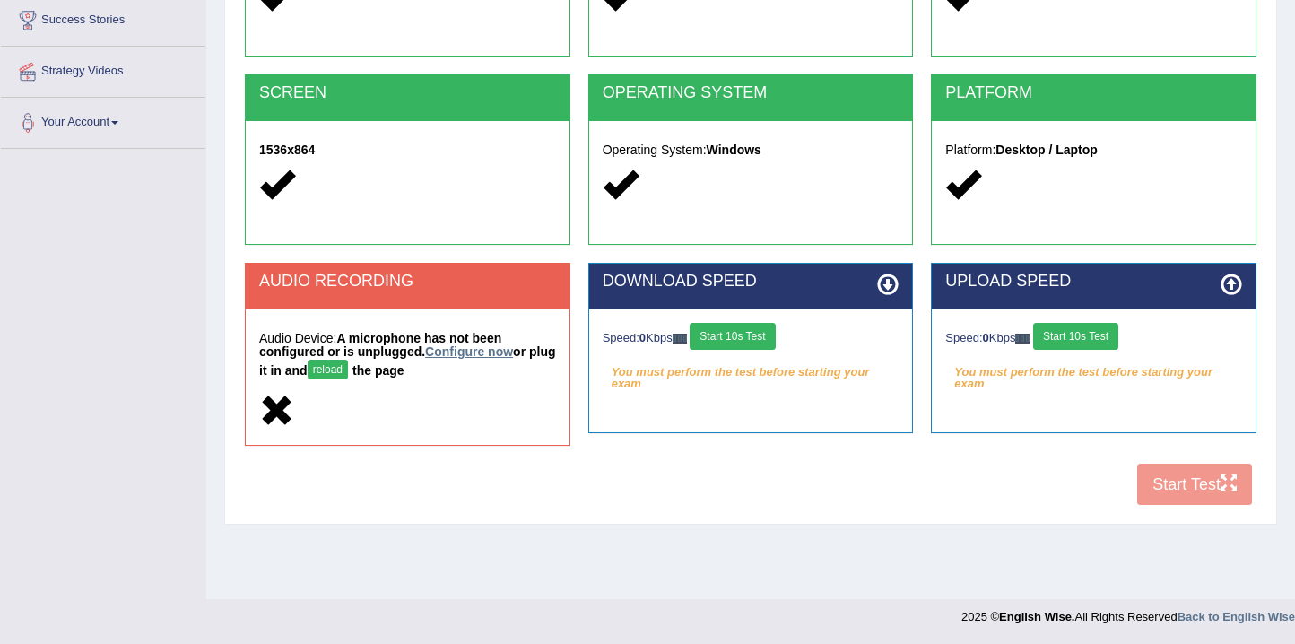
drag, startPoint x: 457, startPoint y: 344, endPoint x: 448, endPoint y: 303, distance: 42.2
click at [456, 344] on link "Configure now" at bounding box center [469, 351] width 88 height 14
click at [452, 277] on h2 "AUDIO RECORDING" at bounding box center [407, 282] width 297 height 18
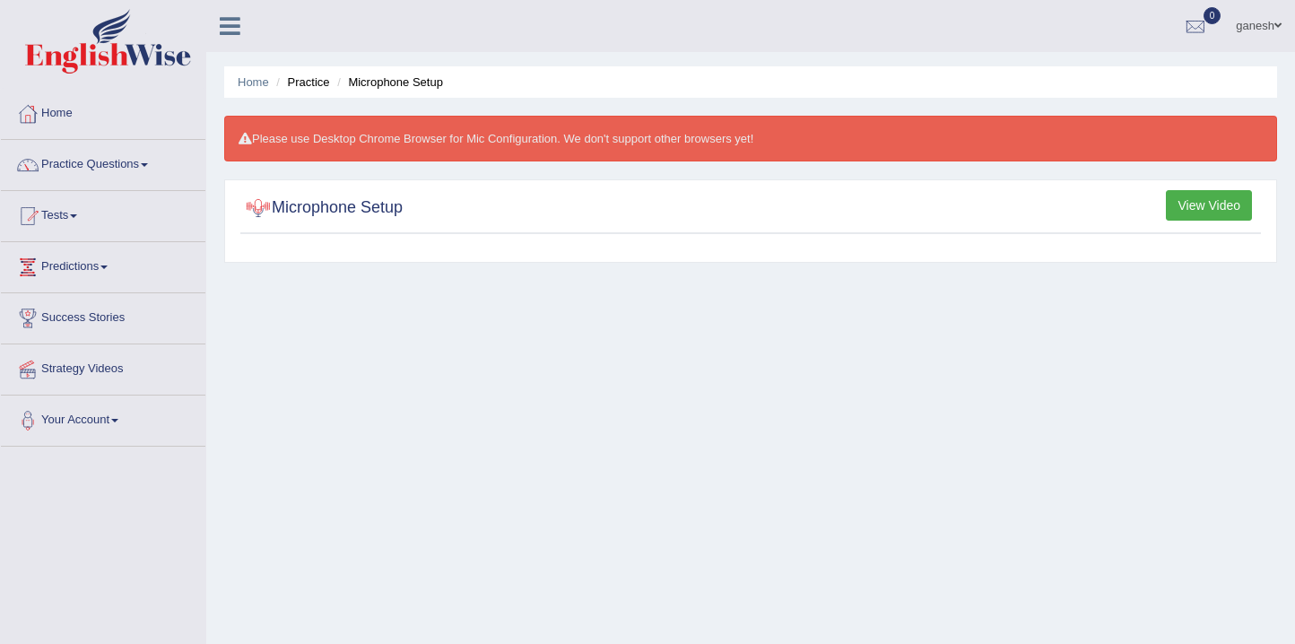
click at [1231, 198] on button "View Video" at bounding box center [1209, 205] width 86 height 30
click at [220, 24] on link at bounding box center [230, 24] width 48 height 27
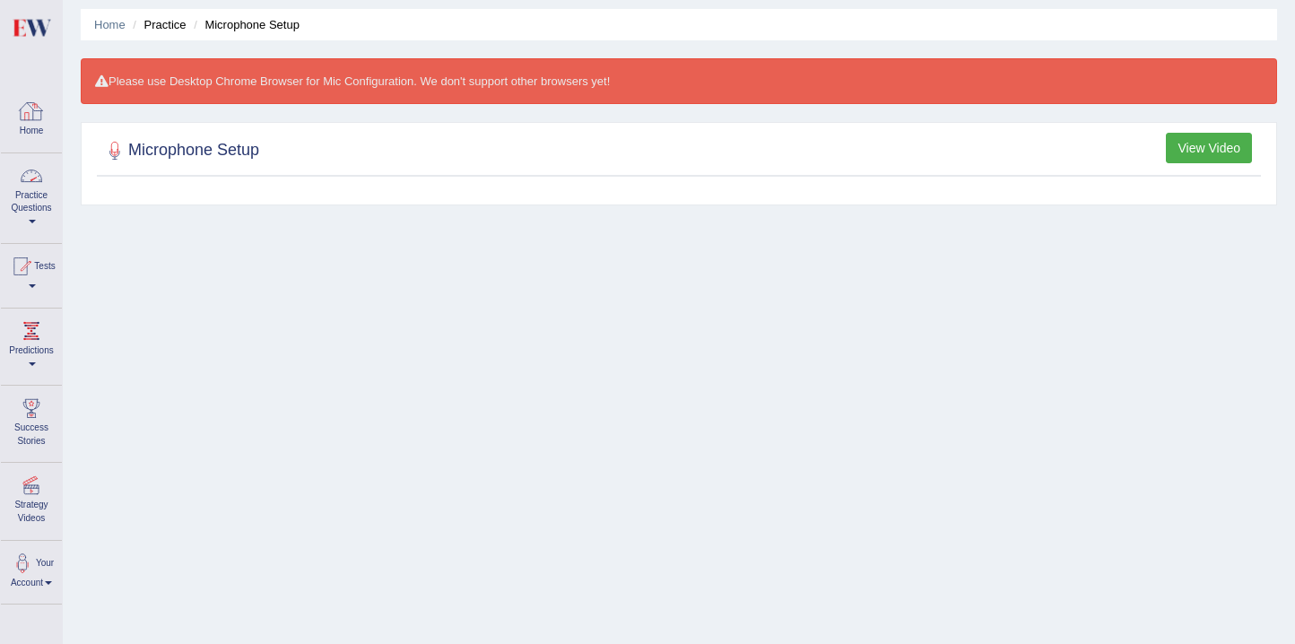
scroll to position [269, 0]
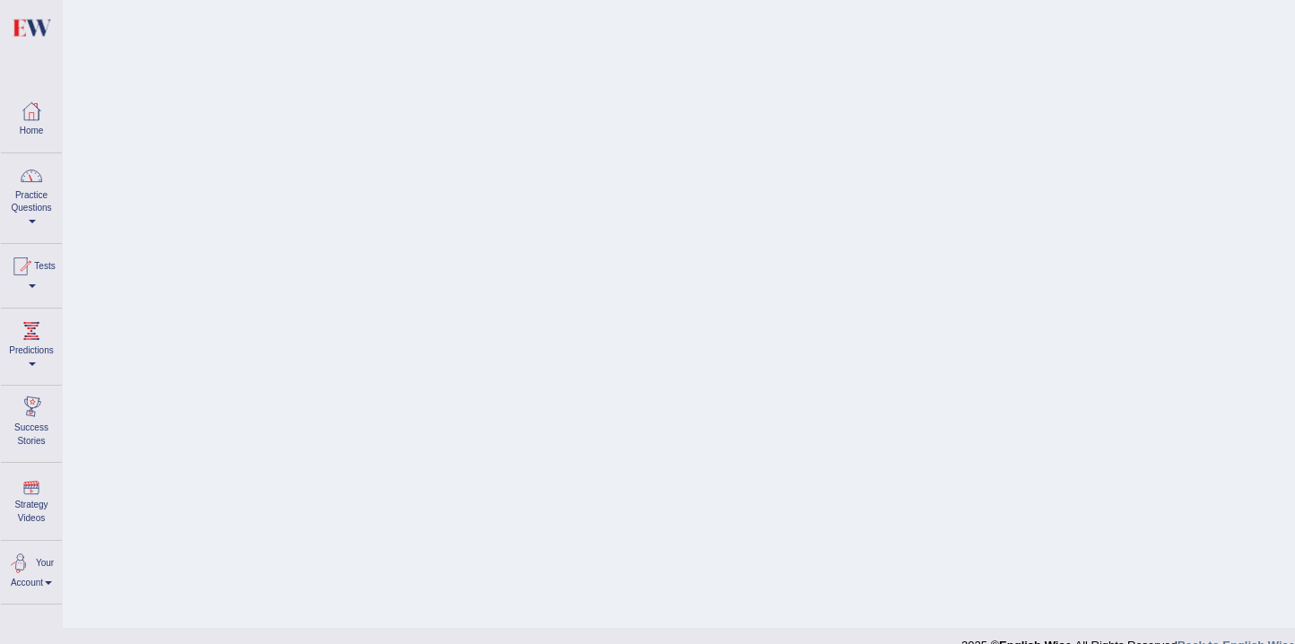
click at [40, 579] on link "Your Account" at bounding box center [31, 570] width 61 height 58
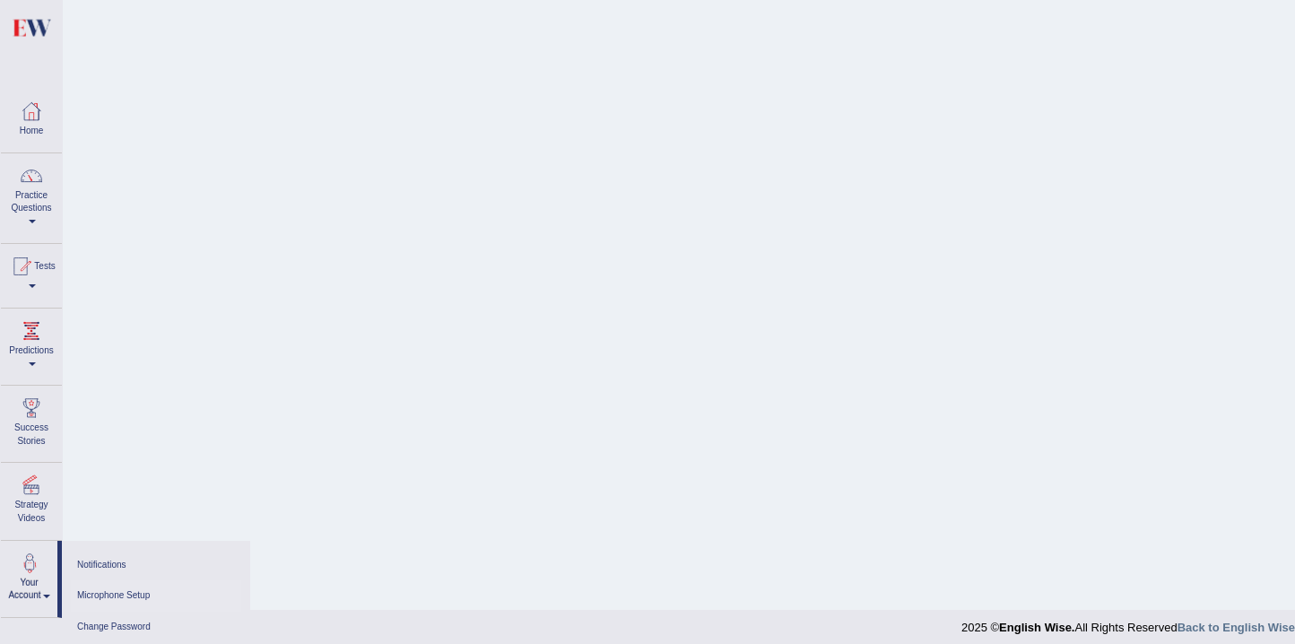
scroll to position [298, 0]
click at [204, 411] on div "Home Practice Microphone Setup Please use Desktop Chrome Browser for Mic Config…" at bounding box center [679, 150] width 1232 height 897
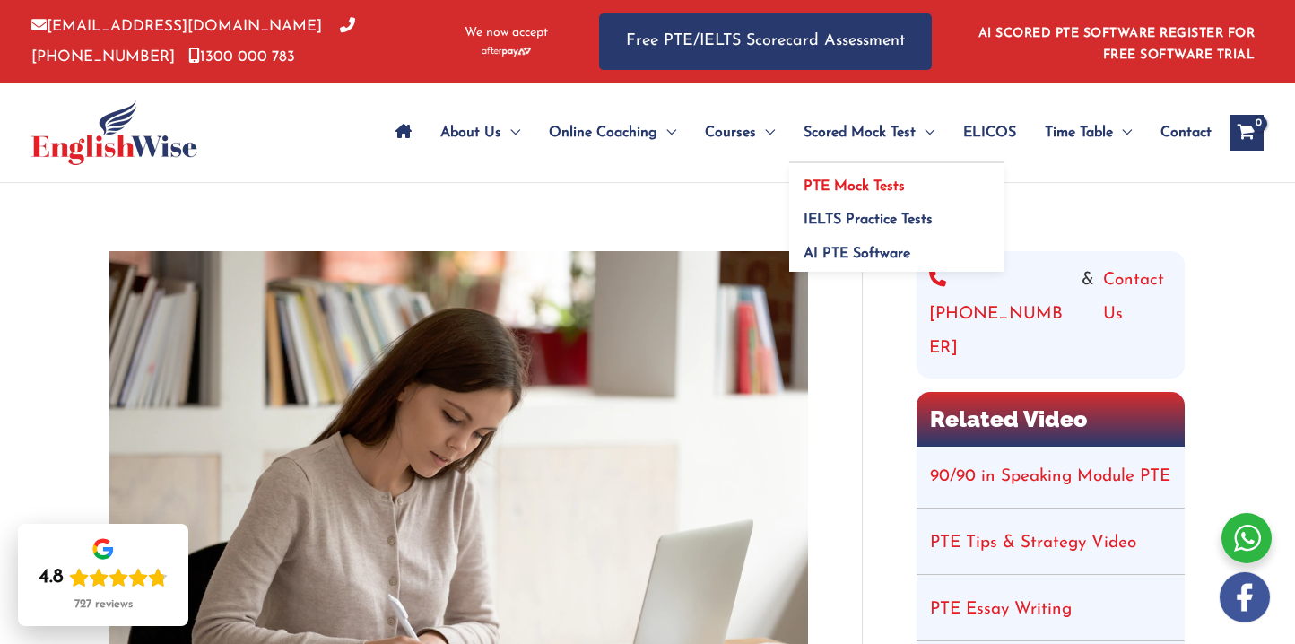
click at [829, 189] on span "PTE Mock Tests" at bounding box center [854, 186] width 101 height 14
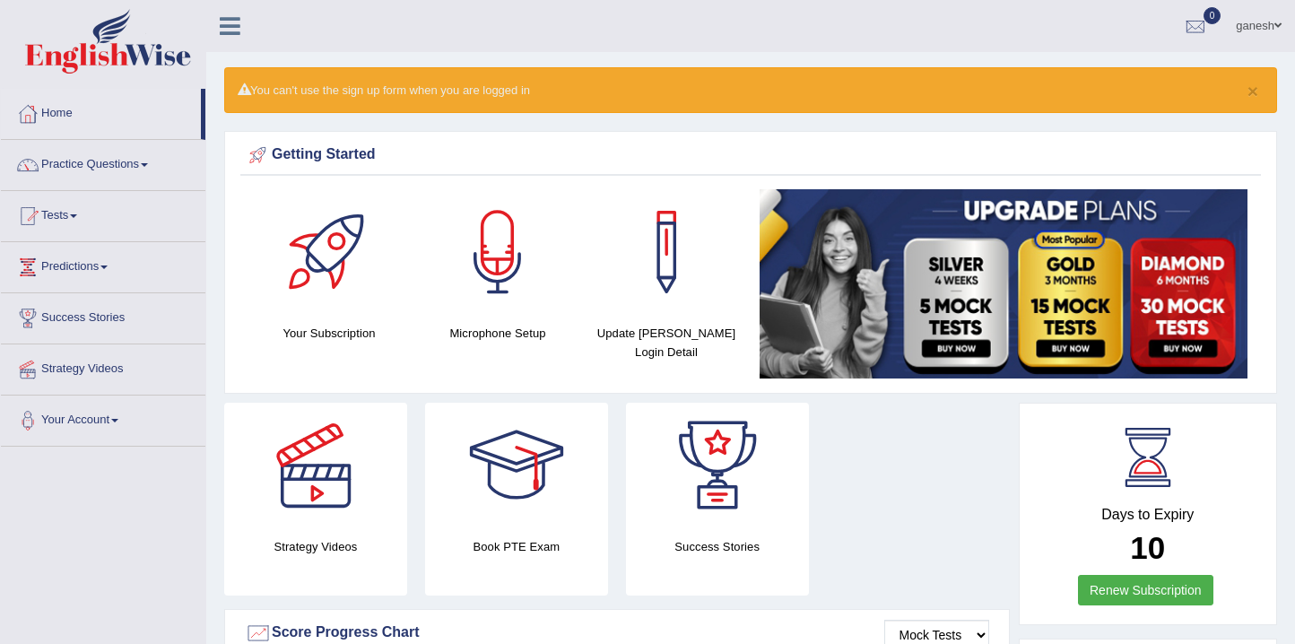
click at [1271, 22] on link "ganesh" at bounding box center [1258, 23] width 73 height 47
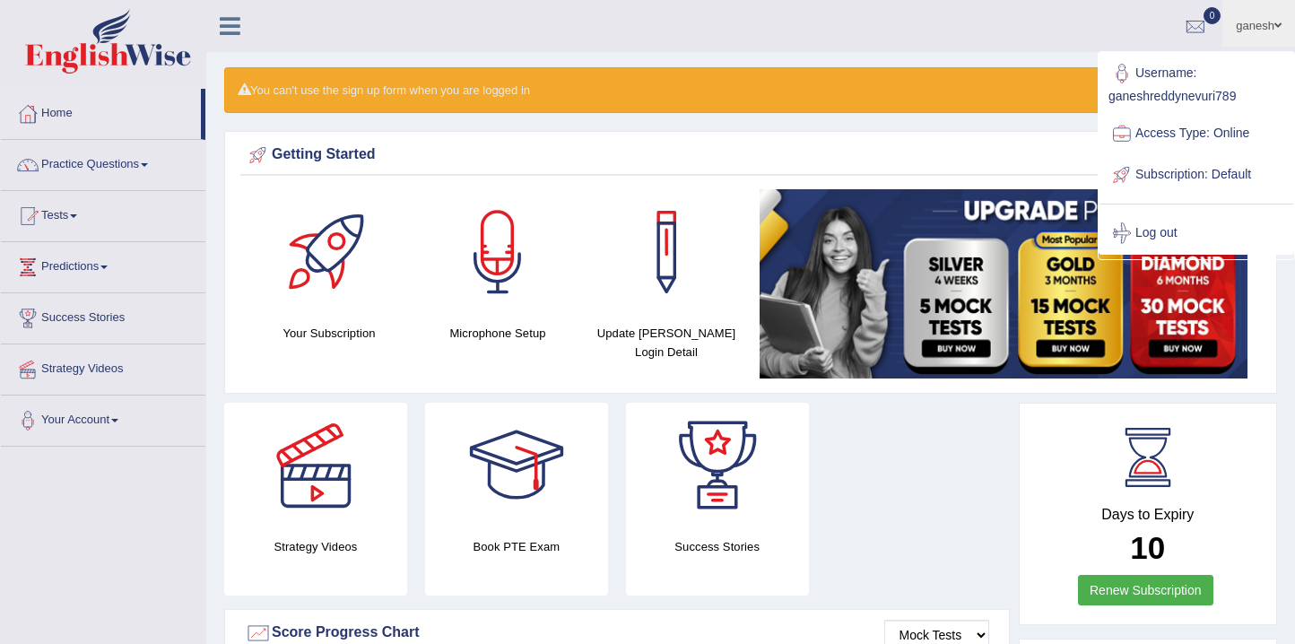
click at [1150, 223] on link "Log out" at bounding box center [1197, 233] width 194 height 41
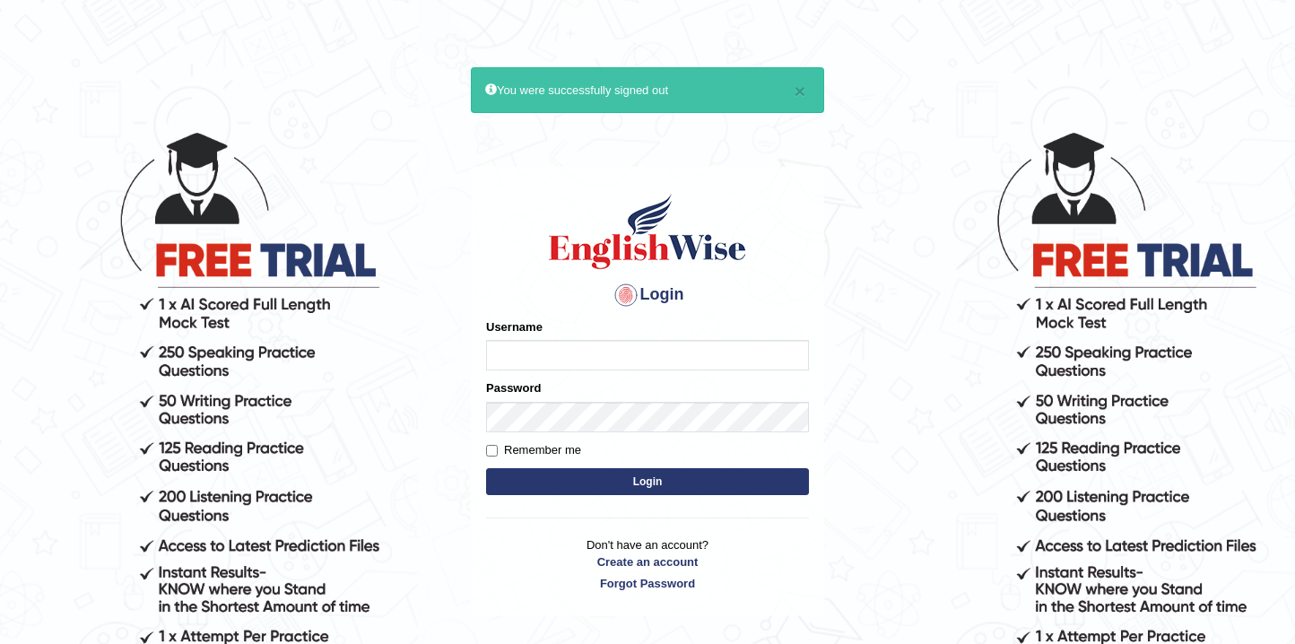
type input "Ganeshreddynevuri789"
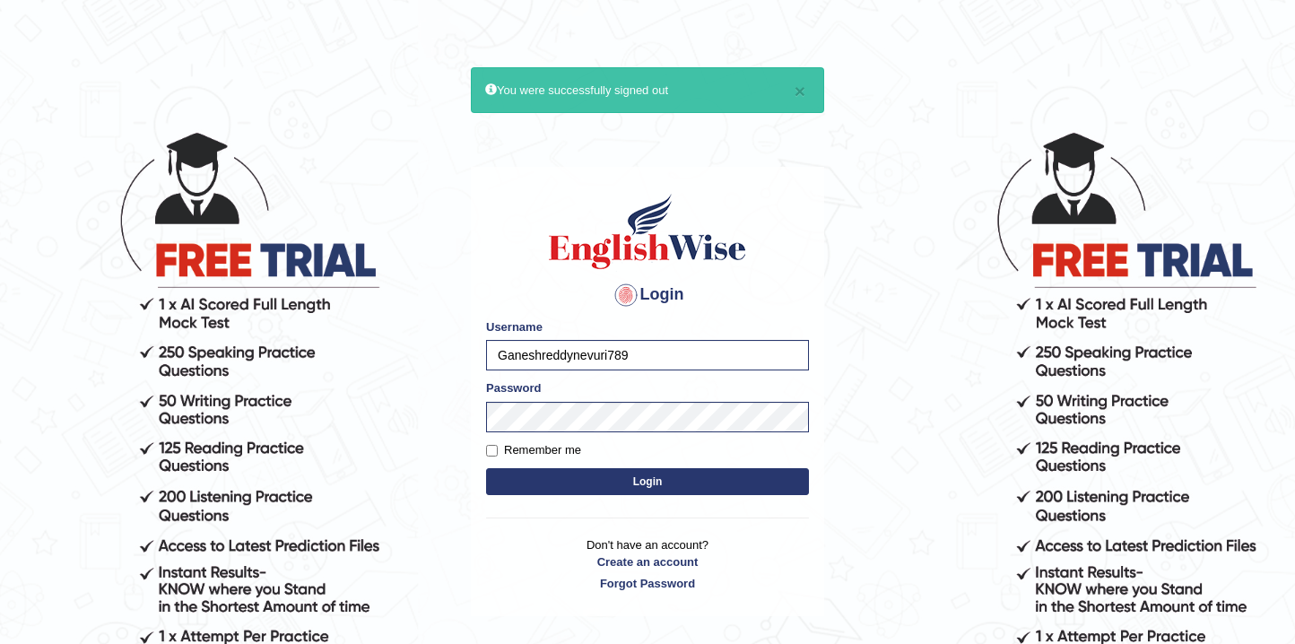
click at [414, 191] on body "× You were successfully signed out Login Please fix the following errors: Usern…" at bounding box center [647, 387] width 1295 height 644
click at [624, 297] on div at bounding box center [626, 295] width 29 height 29
click at [640, 295] on h4 "Login" at bounding box center [647, 295] width 323 height 29
click at [658, 295] on h4 "Login" at bounding box center [647, 295] width 323 height 29
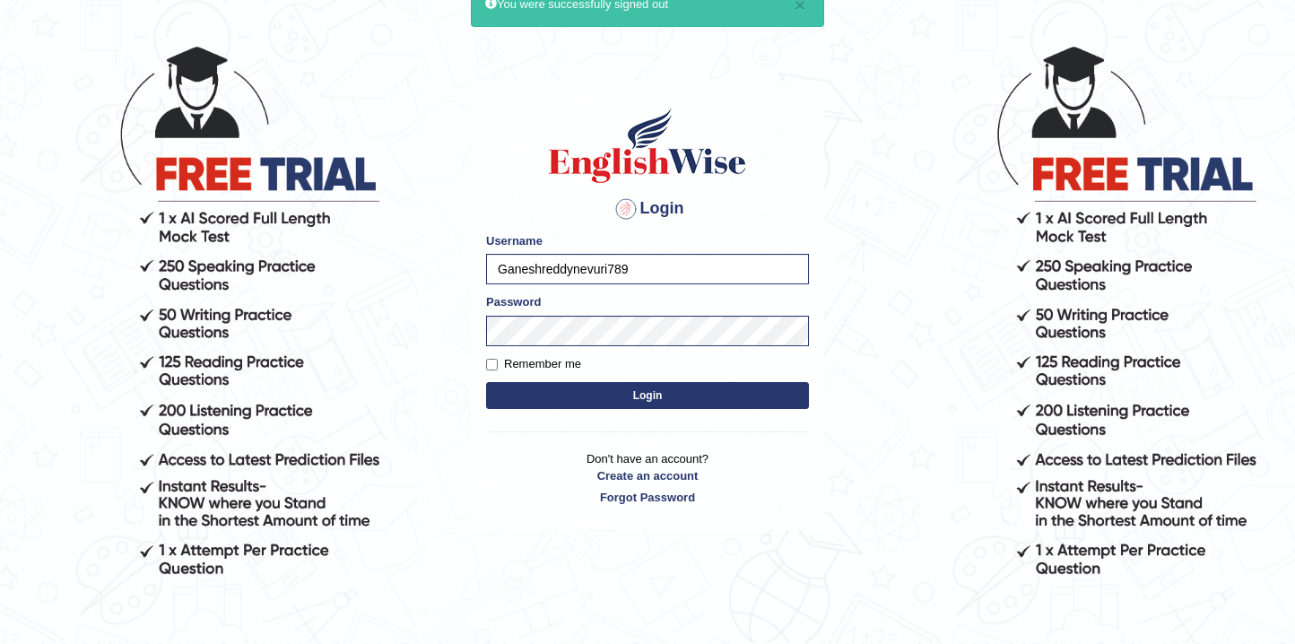
scroll to position [161, 0]
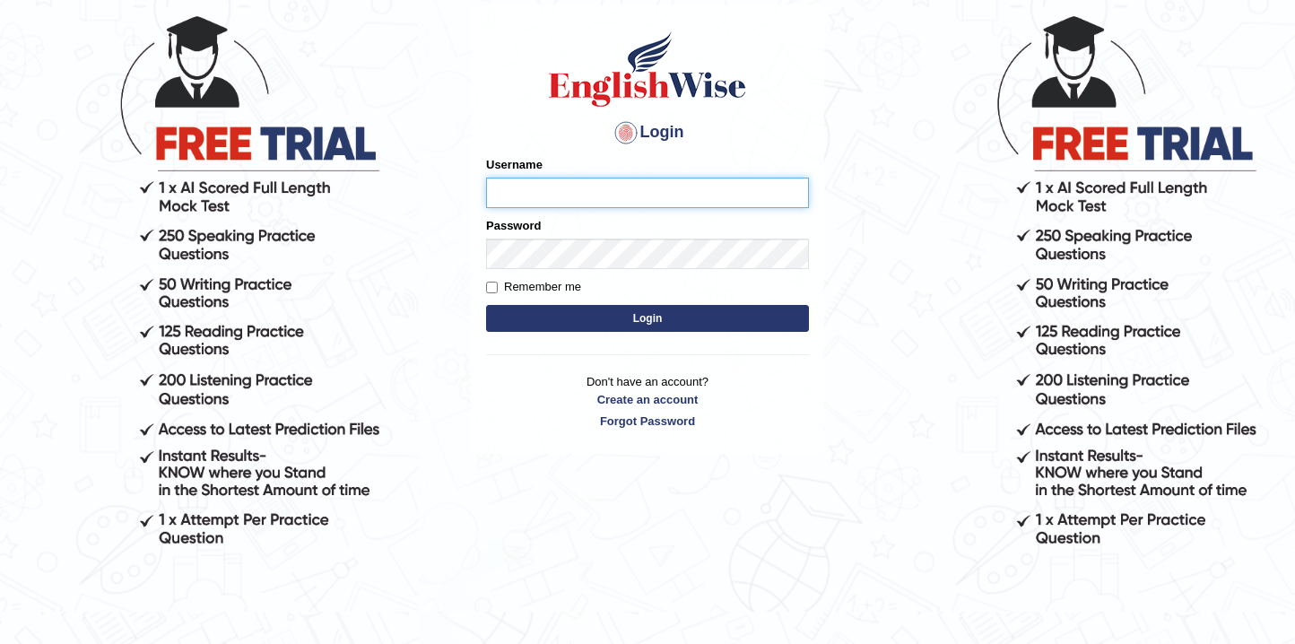
type input "Ganeshreddynevuri789"
drag, startPoint x: 646, startPoint y: 314, endPoint x: 631, endPoint y: 274, distance: 43.1
click at [646, 316] on button "Login" at bounding box center [647, 318] width 323 height 27
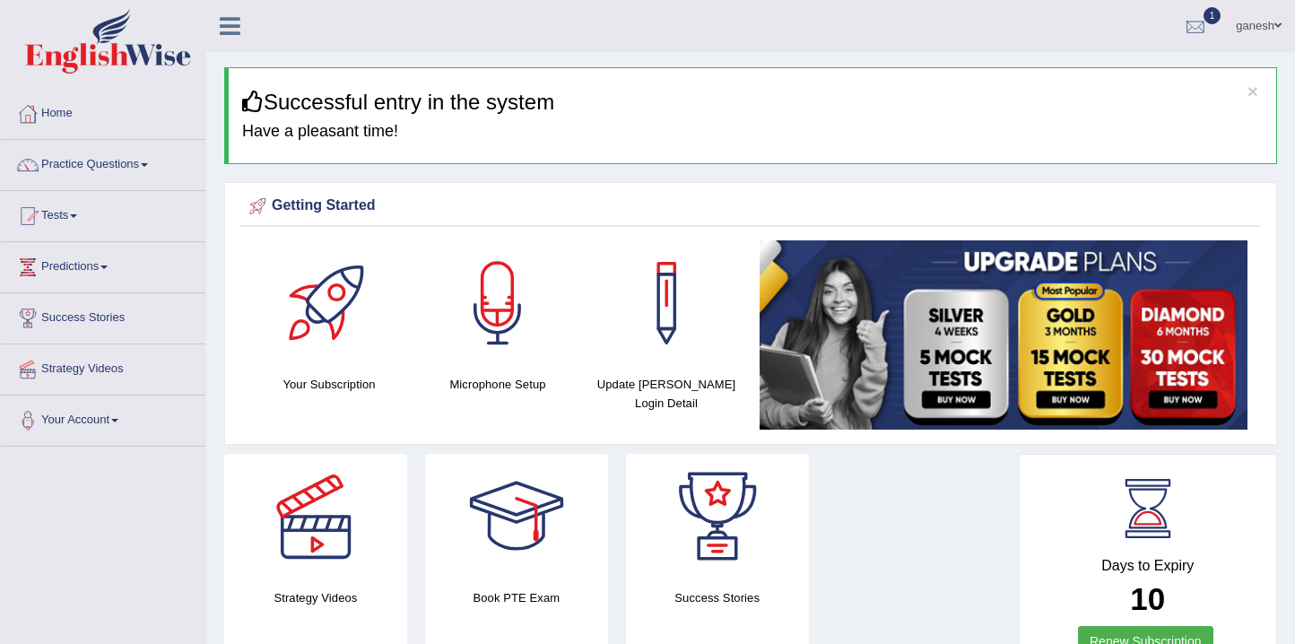
click at [1199, 27] on div at bounding box center [1195, 26] width 27 height 27
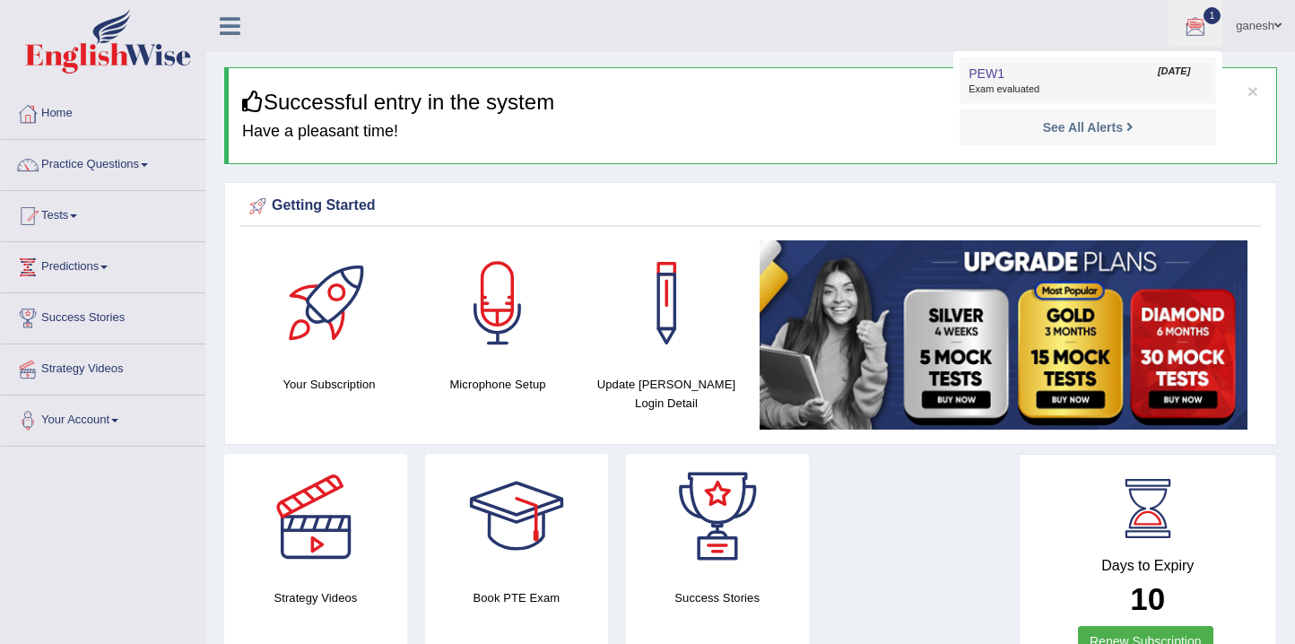
click at [1105, 97] on link "PEW1 Oct 13, 2025 Exam evaluated" at bounding box center [1088, 81] width 248 height 38
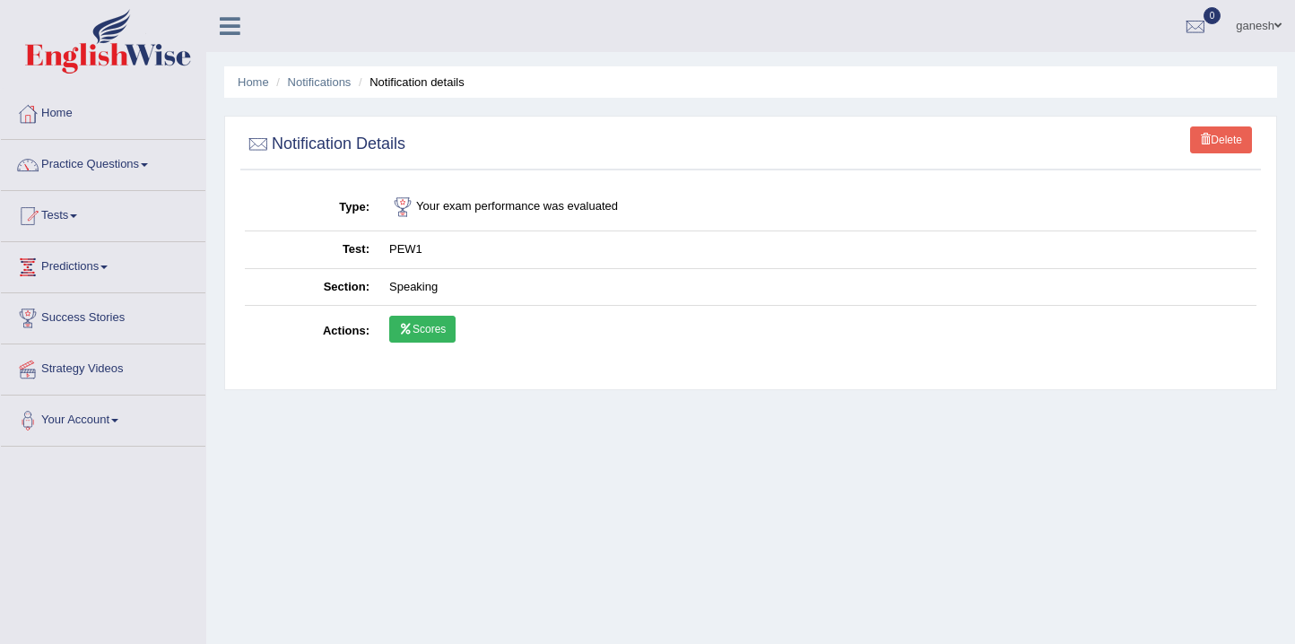
click at [408, 329] on icon at bounding box center [405, 329] width 13 height 11
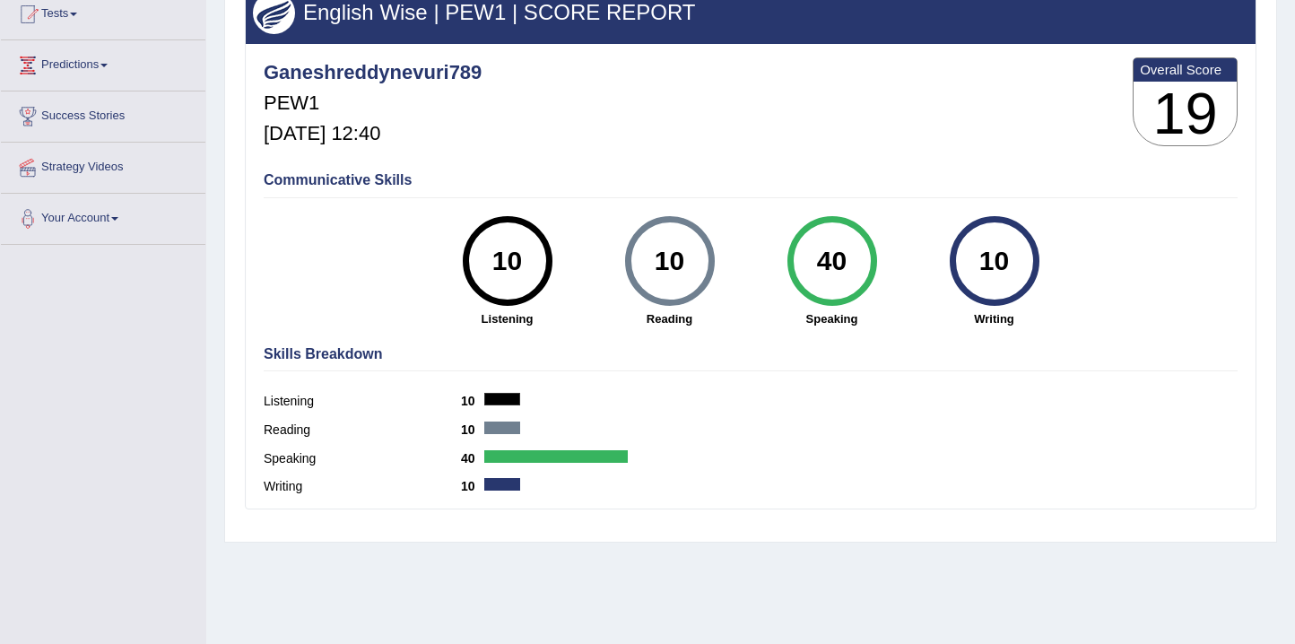
scroll to position [118, 0]
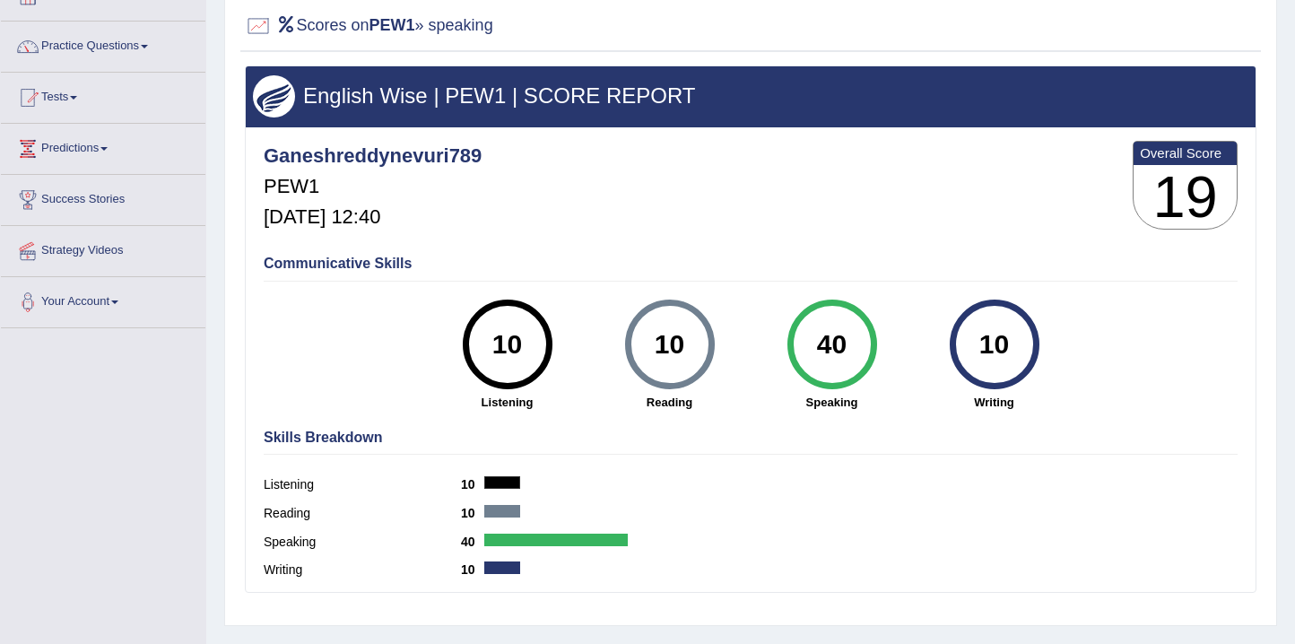
click at [831, 248] on div "Communicative Skills 10 Listening 10 Reading 40 Speaking 10 Writing" at bounding box center [750, 332] width 983 height 170
drag, startPoint x: 262, startPoint y: 148, endPoint x: 486, endPoint y: 161, distance: 224.6
click at [486, 163] on div "Ganeshreddynevuri789 PEW1 Oct 13, 2025, 12:40 Overall Score 19" at bounding box center [750, 189] width 983 height 107
click at [480, 151] on div "Ganeshreddynevuri789 PEW1 Oct 13, 2025, 12:40 Overall Score 19" at bounding box center [750, 189] width 983 height 107
click at [523, 187] on div "Ganeshreddynevuri789 PEW1 Oct 13, 2025, 12:40 Overall Score 19" at bounding box center [750, 189] width 983 height 107
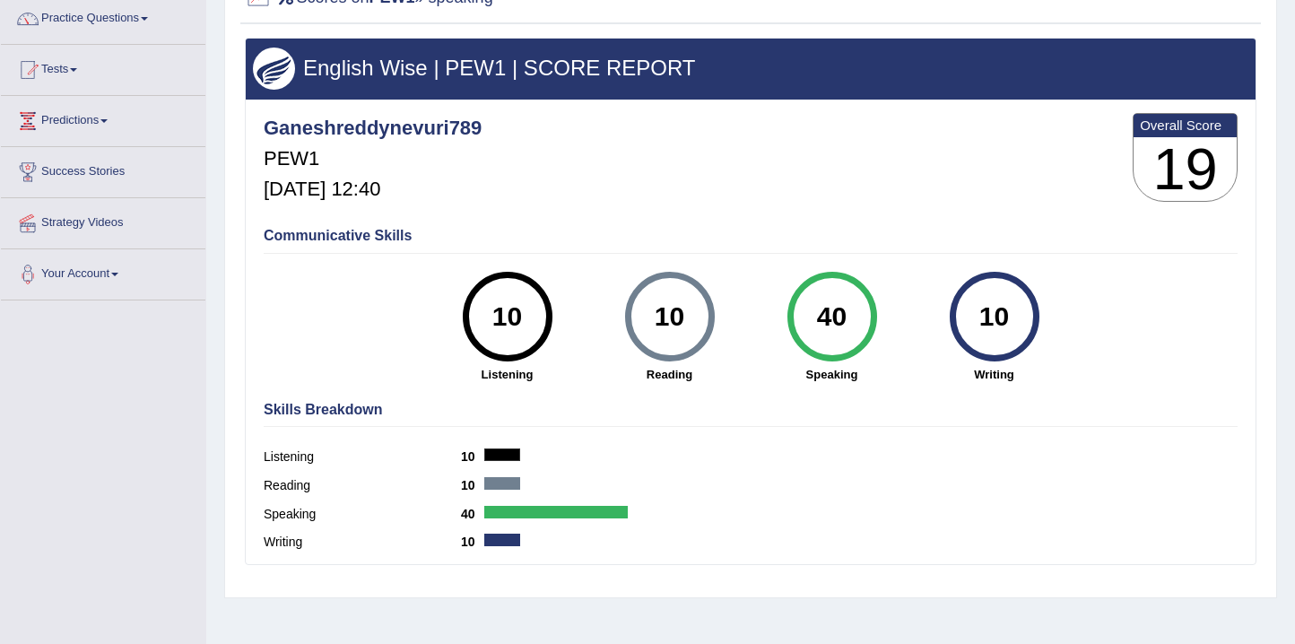
scroll to position [0, 0]
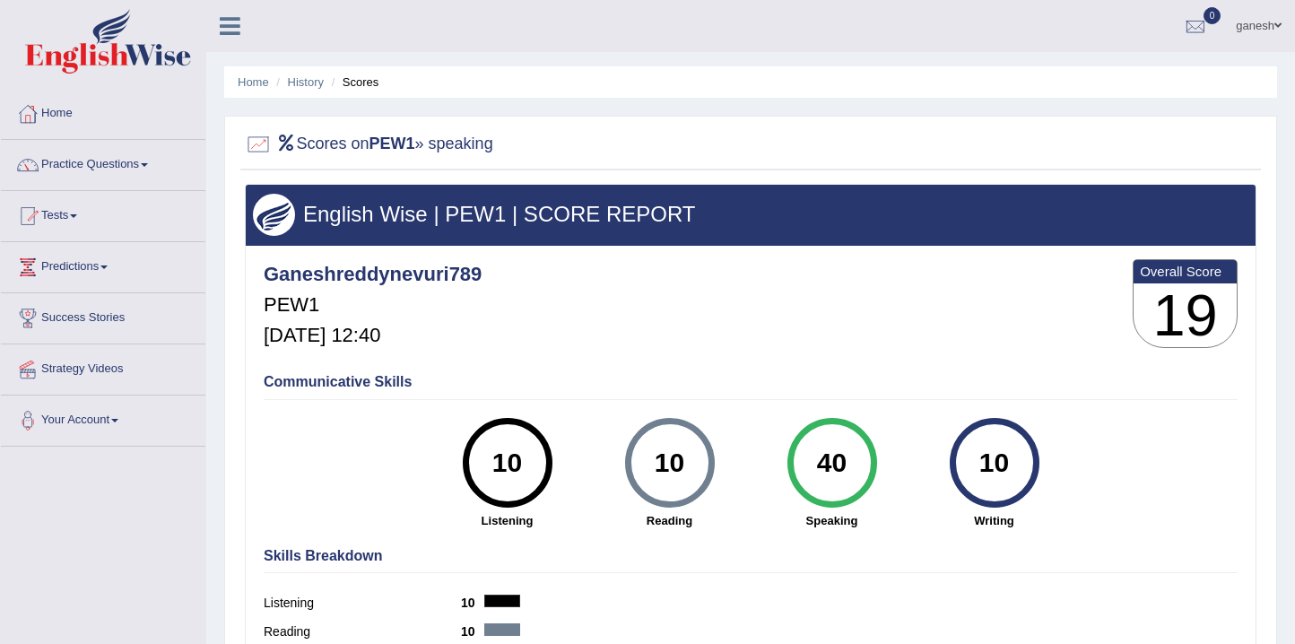
drag, startPoint x: 683, startPoint y: 472, endPoint x: 659, endPoint y: 458, distance: 27.7
click at [682, 478] on div "10" at bounding box center [669, 462] width 65 height 75
click at [739, 378] on h4 "Communicative Skills" at bounding box center [751, 382] width 974 height 16
drag, startPoint x: 68, startPoint y: 214, endPoint x: 76, endPoint y: 232, distance: 19.7
click at [69, 214] on link "Tests" at bounding box center [103, 213] width 204 height 45
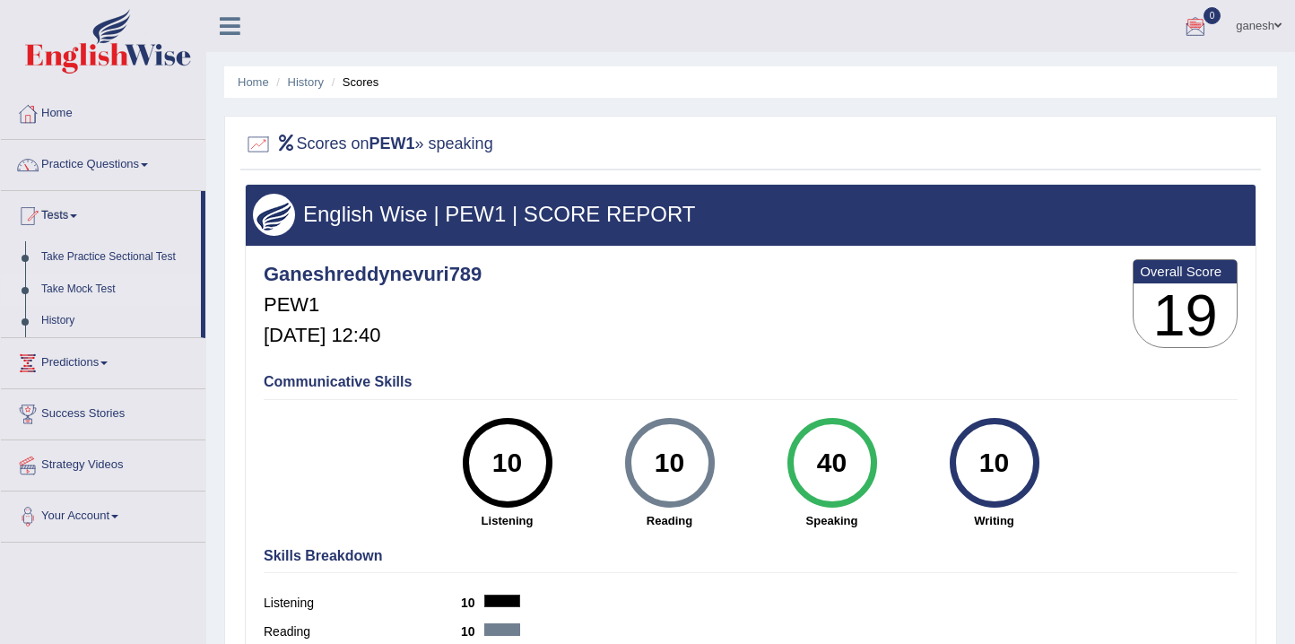
click at [79, 290] on link "Take Mock Test" at bounding box center [117, 290] width 168 height 32
